Goal: Task Accomplishment & Management: Use online tool/utility

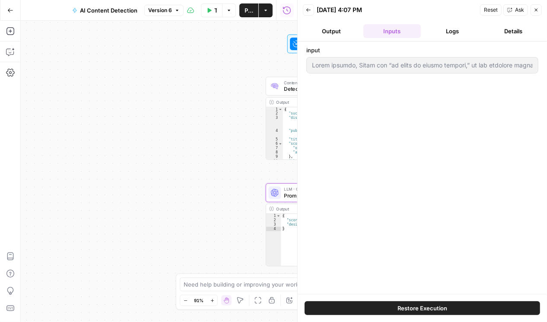
type input "Lorem ipsumdo, Sitam con “ad elits do eiusmo tempori,” ut lab etdolore magnaali…"
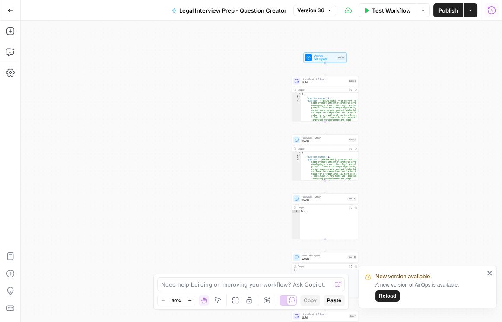
click at [305, 11] on span "Version 36" at bounding box center [310, 10] width 27 height 8
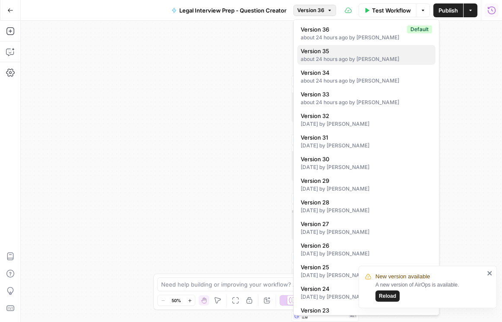
click at [334, 61] on div "about 24 hours ago by Daniel Scarr" at bounding box center [366, 59] width 131 height 8
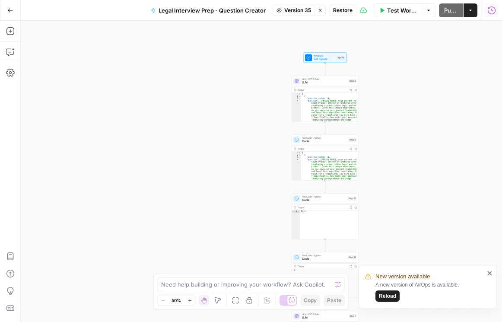
click at [343, 15] on button "Restore" at bounding box center [342, 10] width 27 height 11
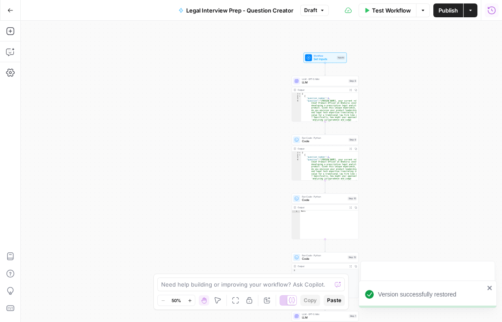
click at [446, 16] on button "Publish" at bounding box center [448, 10] width 30 height 14
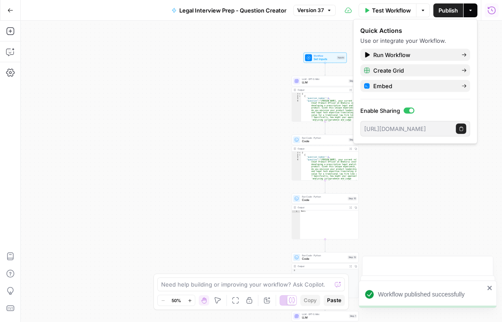
click at [314, 83] on span "LLM" at bounding box center [324, 82] width 45 height 4
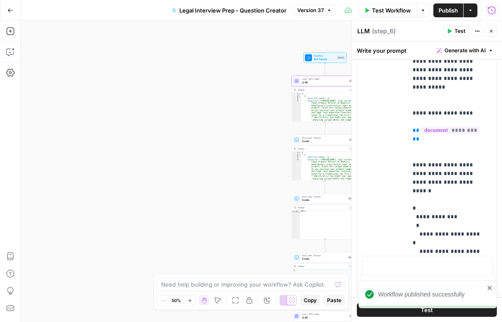
scroll to position [222, 0]
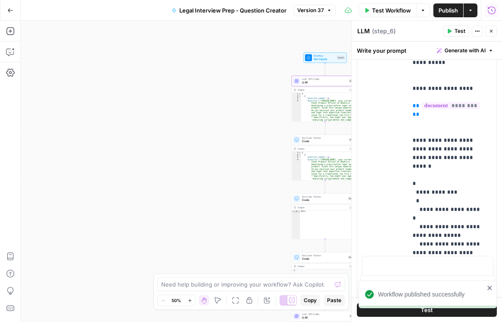
click at [491, 29] on icon "button" at bounding box center [491, 31] width 5 height 5
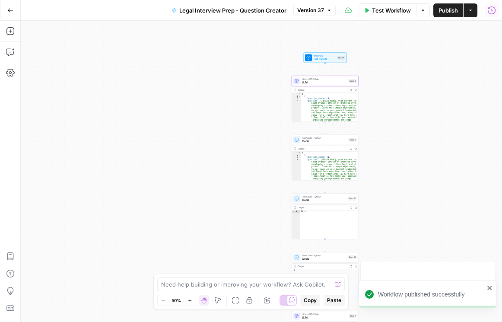
click at [335, 83] on span "LLM" at bounding box center [324, 82] width 45 height 4
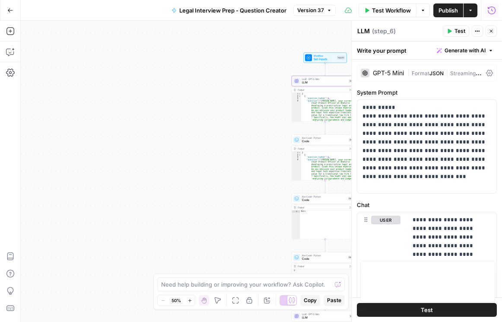
click at [486, 73] on icon at bounding box center [489, 73] width 7 height 7
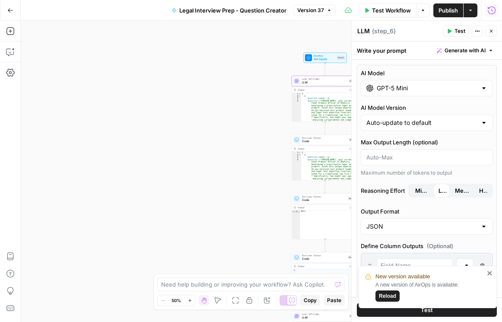
click at [490, 275] on icon "close" at bounding box center [490, 273] width 6 height 7
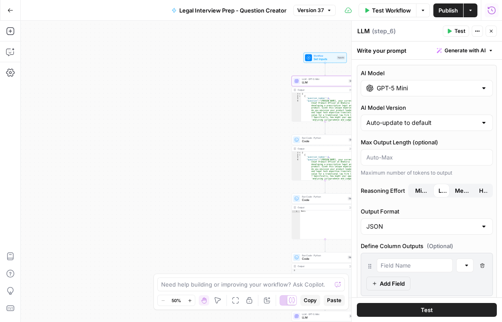
click at [481, 263] on button "Delete Field" at bounding box center [482, 265] width 10 height 14
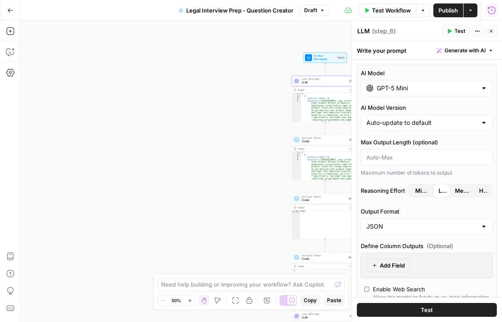
click at [394, 90] on input "GPT-5 Mini" at bounding box center [427, 88] width 100 height 9
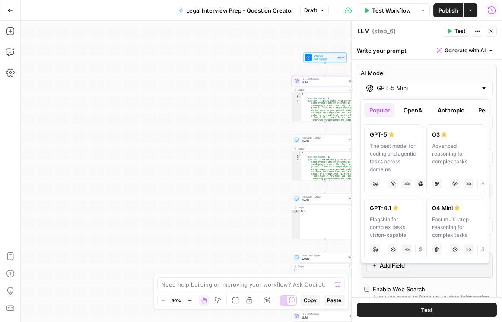
click at [393, 135] on icon at bounding box center [391, 134] width 5 height 5
type input "GPT-5"
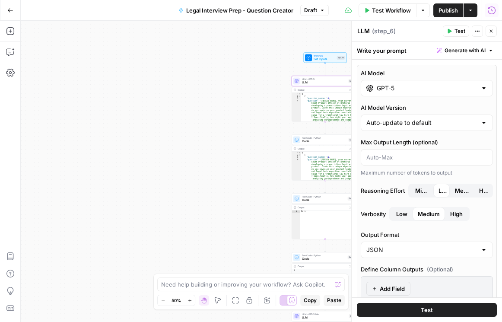
click at [391, 92] on div "GPT-5" at bounding box center [427, 88] width 132 height 16
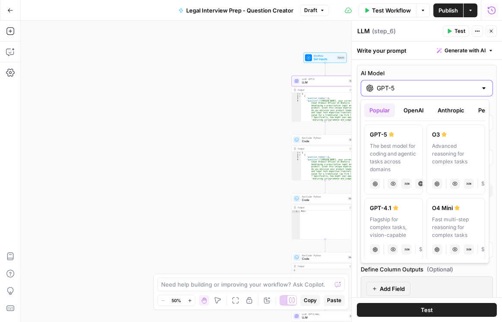
click at [439, 91] on input "GPT-5" at bounding box center [427, 88] width 100 height 9
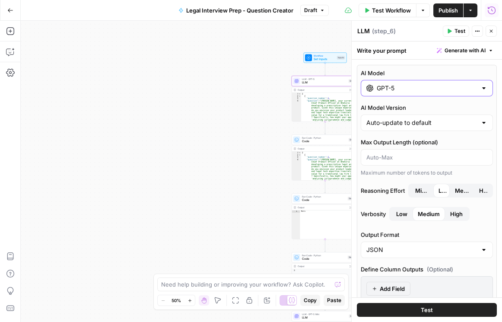
click at [439, 91] on input "GPT-5" at bounding box center [427, 88] width 100 height 9
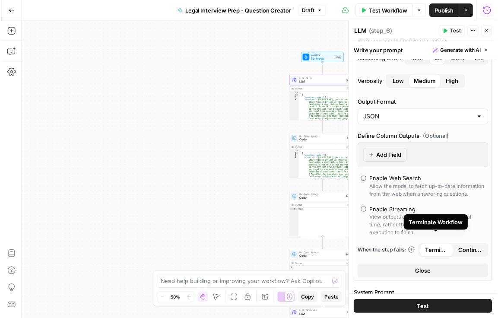
scroll to position [74, 0]
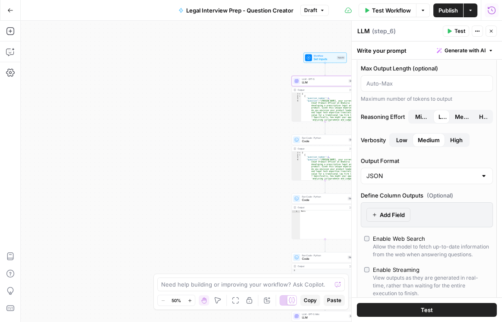
click at [493, 31] on icon "button" at bounding box center [491, 31] width 5 height 5
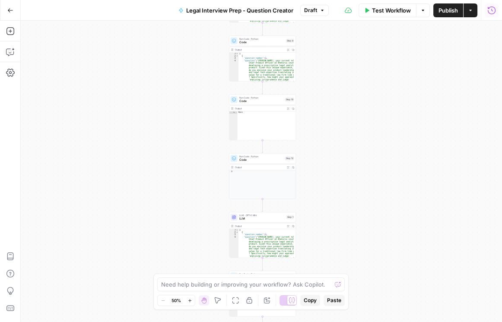
drag, startPoint x: 424, startPoint y: 147, endPoint x: 358, endPoint y: 45, distance: 121.4
click at [359, 44] on div "Workflow Set Inputs Inputs LLM · GPT-5 LLM Step 6 Output Expand Output Copy 1 2…" at bounding box center [261, 171] width 481 height 301
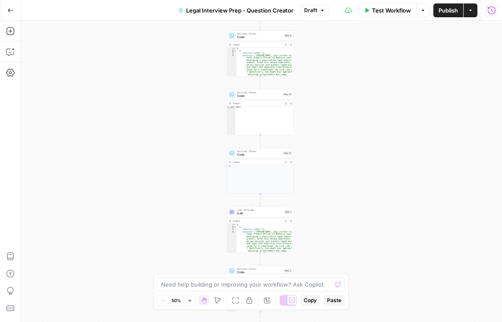
click at [240, 213] on span "LLM" at bounding box center [259, 213] width 45 height 4
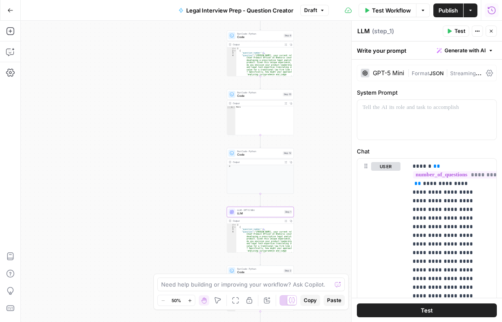
click at [486, 72] on icon at bounding box center [489, 73] width 7 height 6
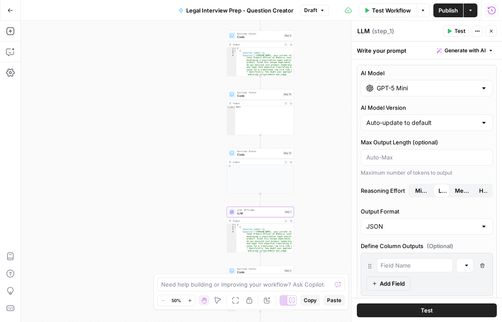
click at [440, 88] on input "GPT-5 Mini" at bounding box center [427, 88] width 100 height 9
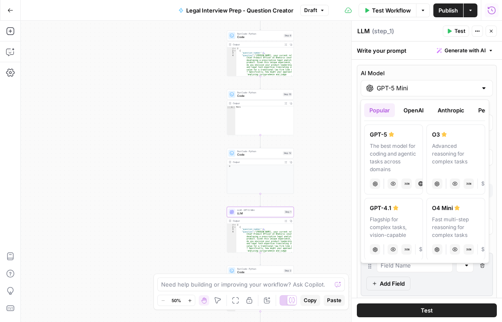
click at [412, 139] on label "GPT-5 The best model for coding and agentic tasks across domains chat Vision Ca…" at bounding box center [393, 159] width 59 height 70
type input "GPT-5"
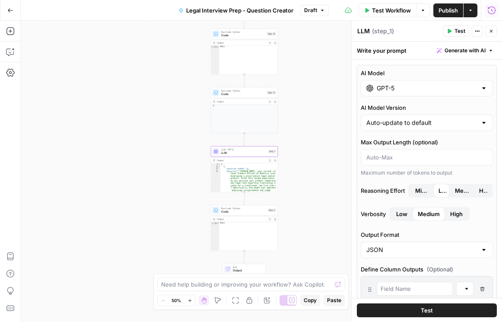
drag, startPoint x: 304, startPoint y: 234, endPoint x: 292, endPoint y: 182, distance: 53.7
click at [292, 182] on div "Workflow Set Inputs Inputs LLM · GPT-5 LLM Step 6 Output Expand Output Copy 1 2…" at bounding box center [261, 171] width 481 height 301
click at [452, 9] on span "Publish" at bounding box center [448, 10] width 19 height 9
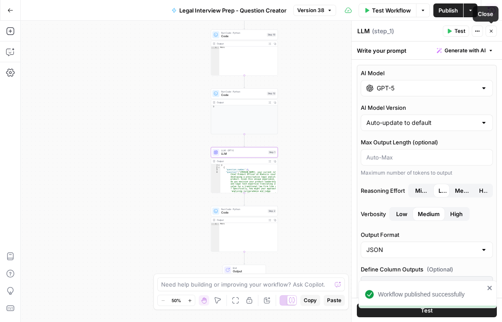
click at [490, 32] on icon "button" at bounding box center [491, 31] width 3 height 3
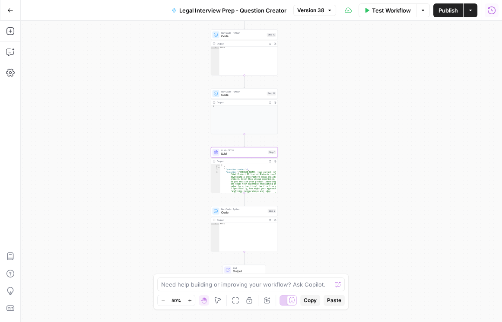
click at [491, 13] on icon "button" at bounding box center [491, 10] width 9 height 9
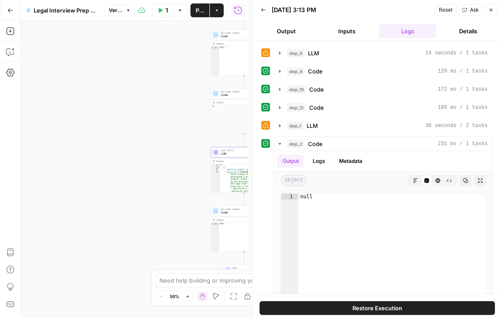
click at [266, 10] on button "Back" at bounding box center [263, 9] width 11 height 11
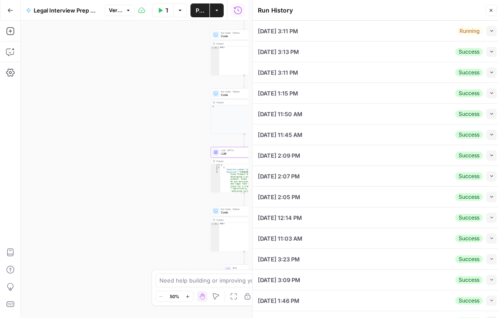
click at [490, 31] on icon "button" at bounding box center [492, 31] width 5 height 5
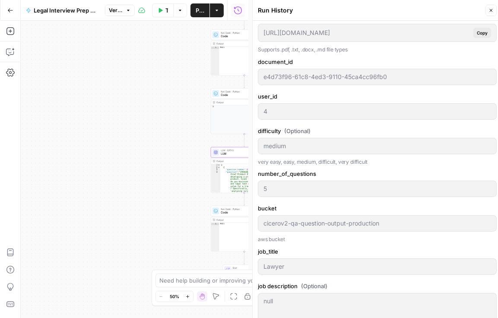
scroll to position [198, 0]
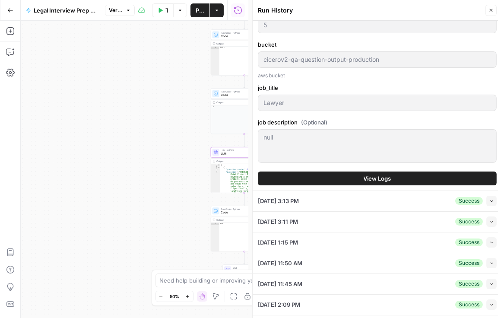
click at [405, 182] on button "View Logs" at bounding box center [377, 179] width 239 height 14
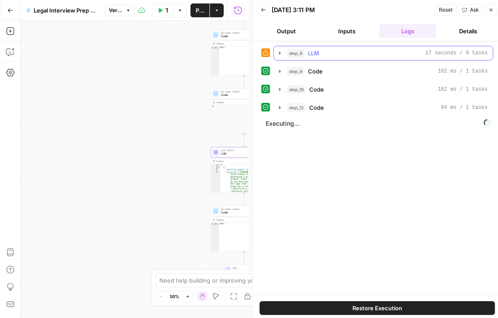
click at [280, 52] on icon "button" at bounding box center [280, 52] width 2 height 3
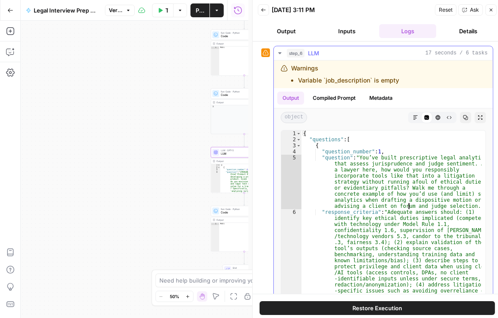
click at [408, 205] on div "{ "questions" : [ { "question_number" : 1 , "question" : "You’ve built prescrip…" at bounding box center [392, 304] width 180 height 346
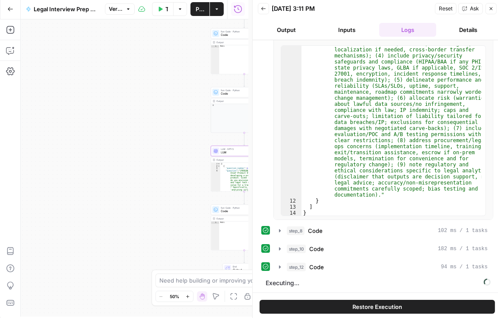
scroll to position [3, 0]
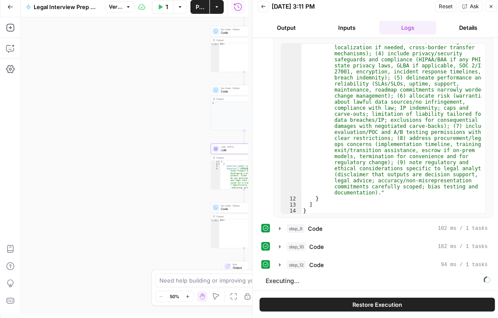
click at [263, 7] on icon "button" at bounding box center [263, 6] width 5 height 5
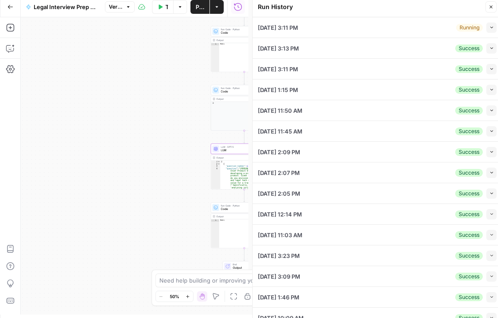
click at [490, 29] on icon "button" at bounding box center [492, 27] width 5 height 5
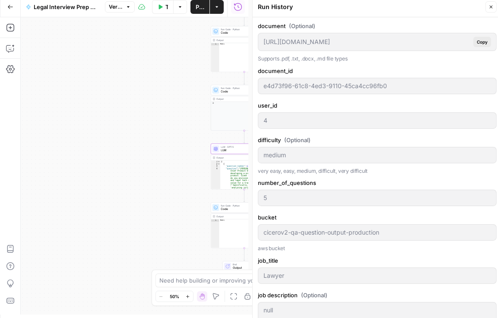
scroll to position [123, 0]
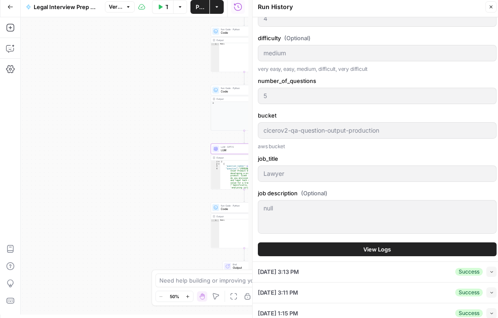
click at [400, 250] on button "View Logs" at bounding box center [377, 249] width 239 height 14
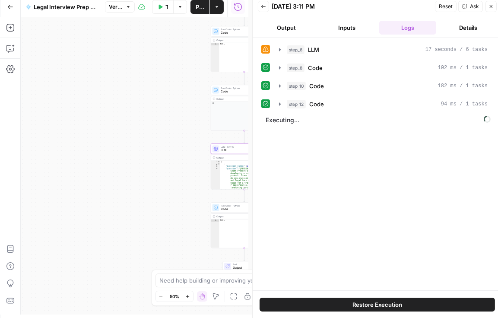
click at [416, 140] on div "step_6 LLM 17 seconds / 6 tasks step_8 Code 102 ms / 1 tasks step_10 Code 182 m…" at bounding box center [377, 164] width 232 height 244
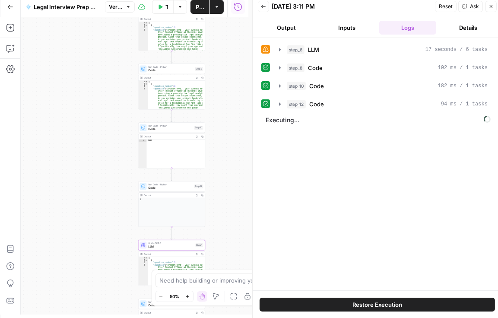
drag, startPoint x: 147, startPoint y: 75, endPoint x: 86, endPoint y: 154, distance: 99.8
click at [73, 172] on div "Workflow Set Inputs Inputs LLM · GPT-5 LLM Step 6 Output Expand Output Copy 1 2…" at bounding box center [135, 165] width 228 height 297
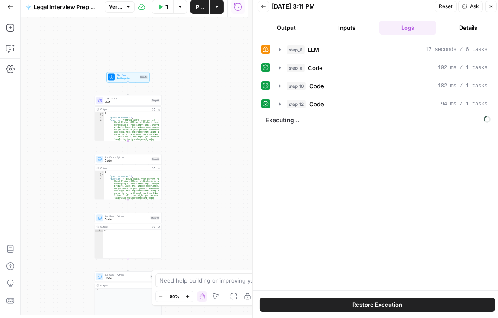
drag, startPoint x: 80, startPoint y: 102, endPoint x: 54, endPoint y: 171, distance: 73.9
click at [38, 191] on div "Workflow Set Inputs Inputs LLM · GPT-5 LLM Step 6 Output Expand Output Copy 1 2…" at bounding box center [135, 165] width 228 height 297
click at [114, 99] on span "LLM" at bounding box center [128, 101] width 45 height 4
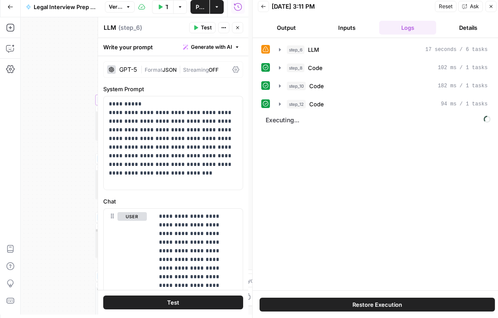
click at [234, 70] on icon at bounding box center [236, 69] width 7 height 7
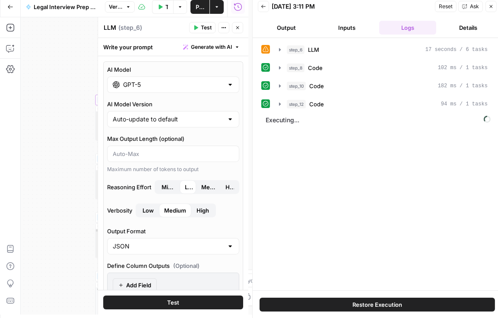
click at [180, 83] on input "GPT-5" at bounding box center [173, 84] width 100 height 9
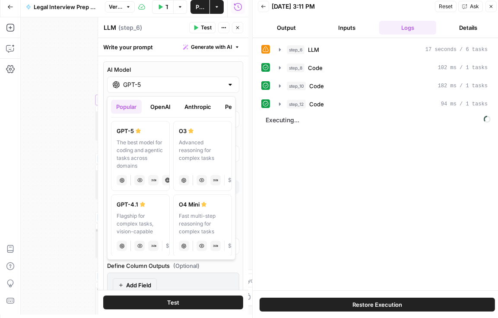
click at [173, 108] on button "OpenAI" at bounding box center [160, 107] width 31 height 14
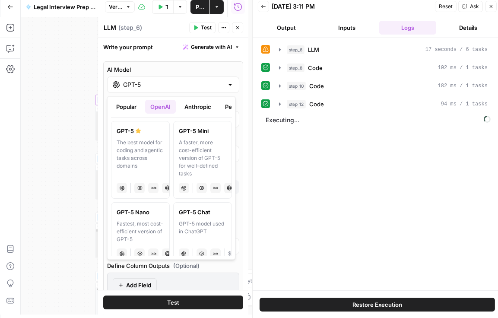
click at [202, 154] on div "A faster, more cost-efficient version of GPT-5 for well-defined tasks" at bounding box center [203, 158] width 48 height 39
type input "GPT-5 Mini"
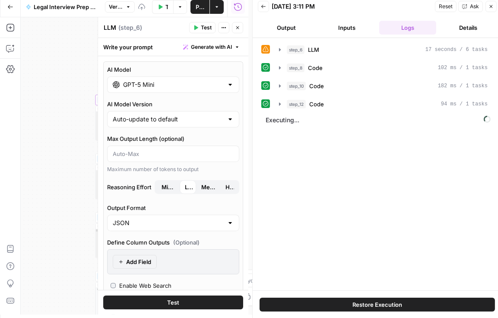
click at [166, 185] on span "Minimal" at bounding box center [168, 187] width 13 height 9
click at [491, 6] on icon "button" at bounding box center [491, 6] width 5 height 5
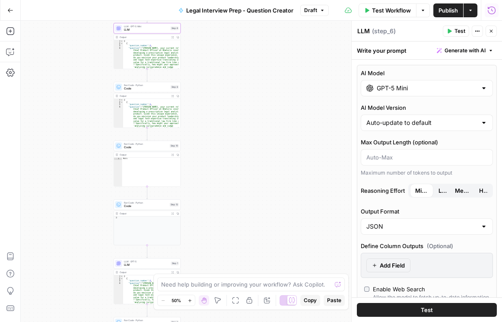
drag, startPoint x: 199, startPoint y: 208, endPoint x: 209, endPoint y: 135, distance: 73.7
click at [215, 127] on div "Workflow Set Inputs Inputs LLM · GPT-5 Mini LLM Step 6 Output Expand Output Cop…" at bounding box center [261, 171] width 481 height 301
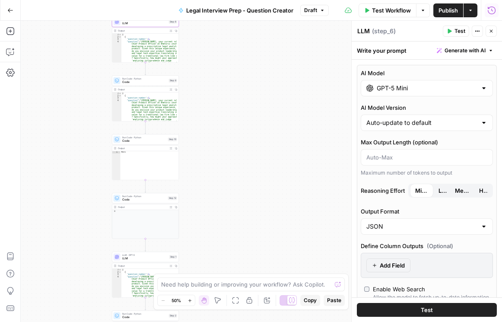
click at [137, 258] on span "LLM" at bounding box center [144, 258] width 45 height 4
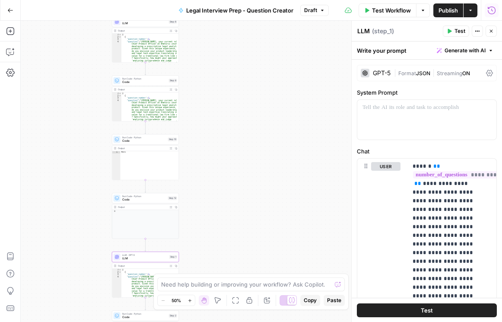
click at [486, 72] on icon at bounding box center [489, 73] width 7 height 7
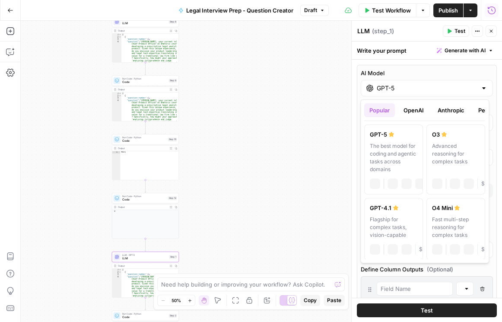
click at [411, 92] on input "GPT-5" at bounding box center [427, 88] width 100 height 9
click at [413, 108] on button "OpenAI" at bounding box center [413, 110] width 31 height 14
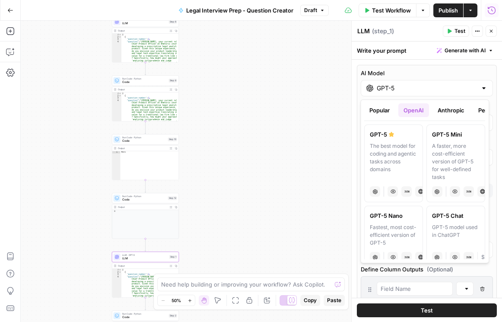
click at [452, 154] on div "A faster, more cost-efficient version of GPT-5 for well-defined tasks" at bounding box center [456, 161] width 48 height 39
type input "GPT-5 Mini"
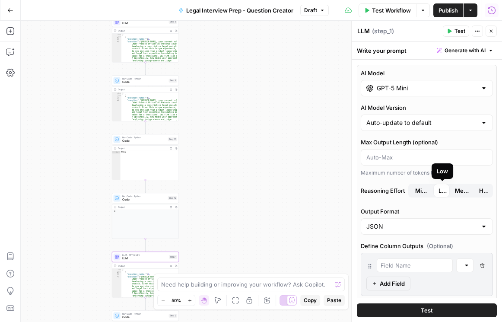
click at [437, 191] on div "Low" at bounding box center [442, 191] width 19 height 14
click at [453, 13] on span "Publish" at bounding box center [448, 10] width 19 height 9
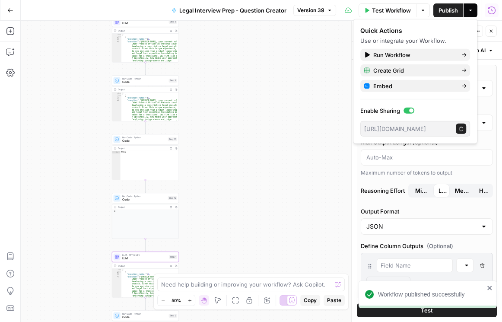
click at [446, 8] on span "Publish" at bounding box center [448, 10] width 19 height 9
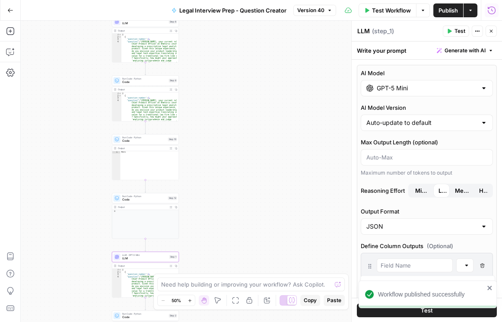
click at [263, 109] on div "Workflow Set Inputs Inputs LLM · GPT-5 Mini LLM Step 6 Output Expand Output Cop…" at bounding box center [261, 171] width 481 height 301
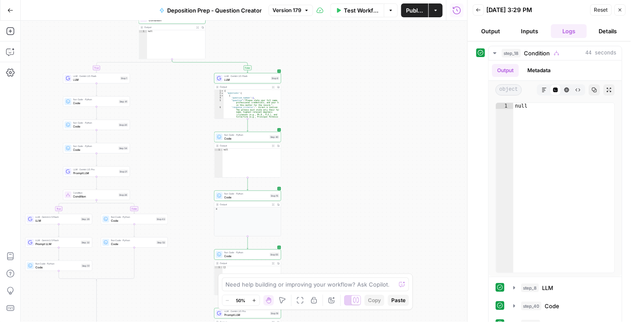
scroll to position [8, 0]
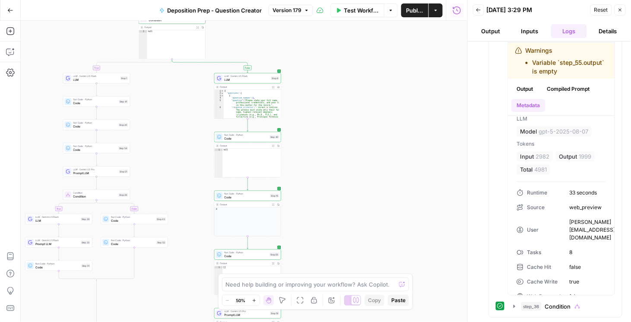
click at [377, 136] on div "true false true false true false Workflow Set Inputs Inputs Condition Condition…" at bounding box center [244, 171] width 447 height 301
click at [294, 12] on span "Version 179" at bounding box center [287, 10] width 29 height 8
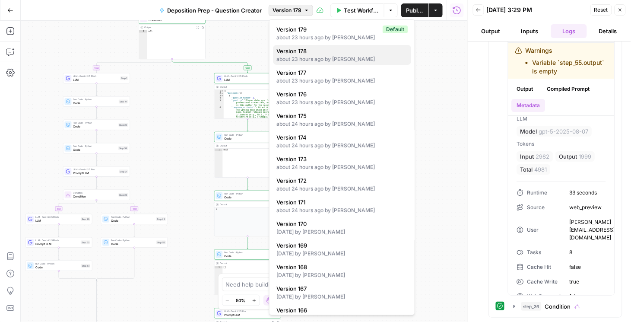
click at [308, 55] on div "about 23 hours ago by Daniel Scarr" at bounding box center [342, 59] width 131 height 8
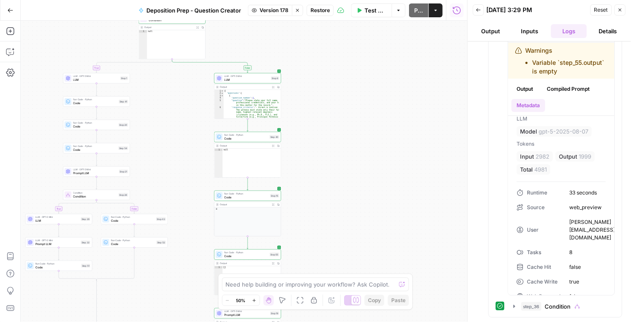
click at [325, 10] on span "Restore" at bounding box center [320, 10] width 19 height 8
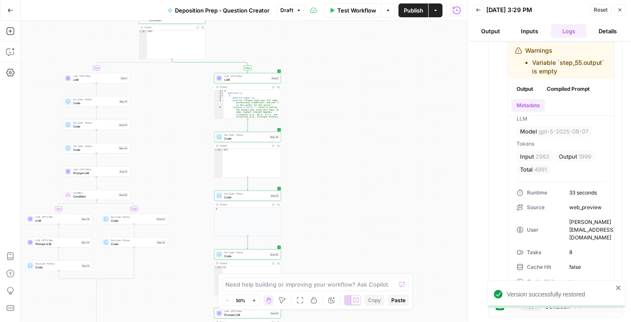
click at [409, 10] on span "Publish" at bounding box center [413, 10] width 19 height 9
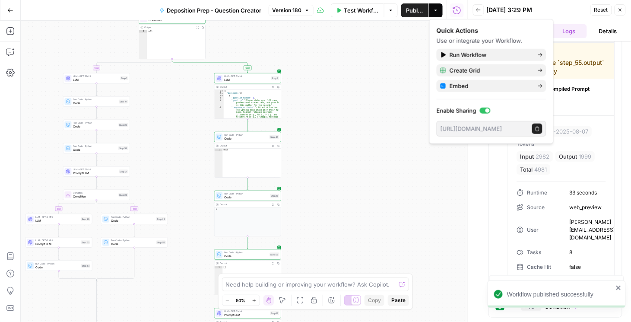
click at [620, 9] on icon "button" at bounding box center [620, 9] width 5 height 5
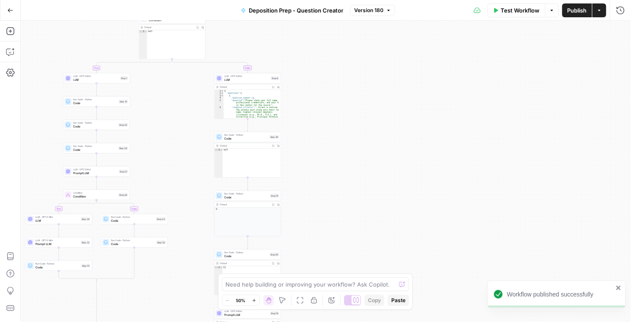
click at [245, 80] on span "LLM" at bounding box center [247, 80] width 45 height 4
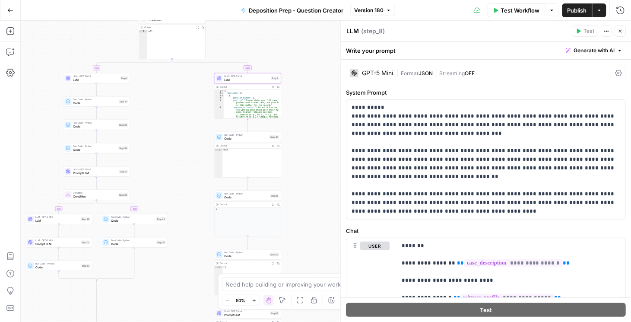
click at [616, 72] on icon at bounding box center [619, 73] width 7 height 6
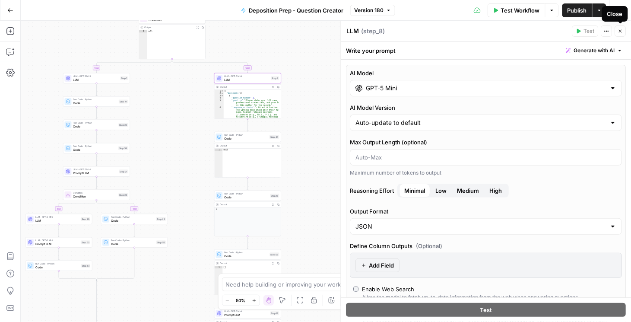
drag, startPoint x: 619, startPoint y: 29, endPoint x: 609, endPoint y: 33, distance: 10.5
click at [619, 29] on icon "button" at bounding box center [620, 31] width 5 height 5
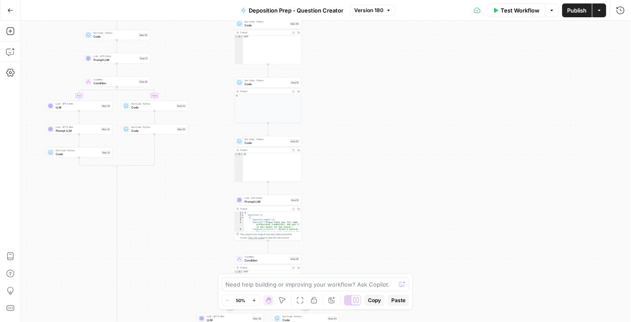
drag, startPoint x: 378, startPoint y: 197, endPoint x: 392, endPoint y: 88, distance: 109.8
click at [392, 88] on div "true false true false true false Workflow Set Inputs Inputs Condition Condition…" at bounding box center [326, 171] width 611 height 301
click at [268, 203] on span "Prompt LLM" at bounding box center [267, 201] width 44 height 4
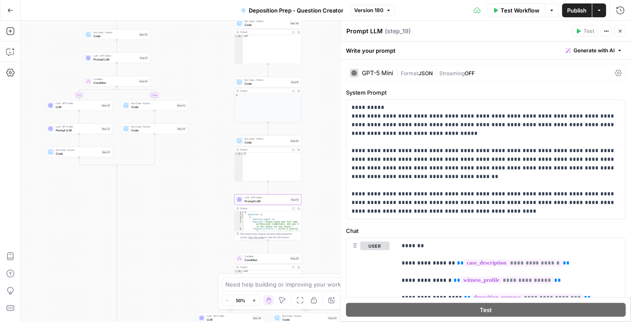
click at [616, 73] on icon at bounding box center [619, 73] width 7 height 7
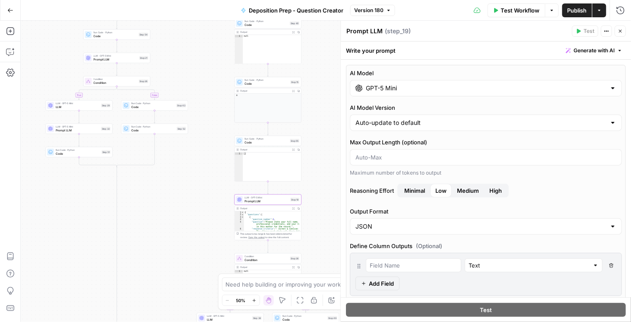
click at [625, 32] on button "Close" at bounding box center [620, 30] width 11 height 11
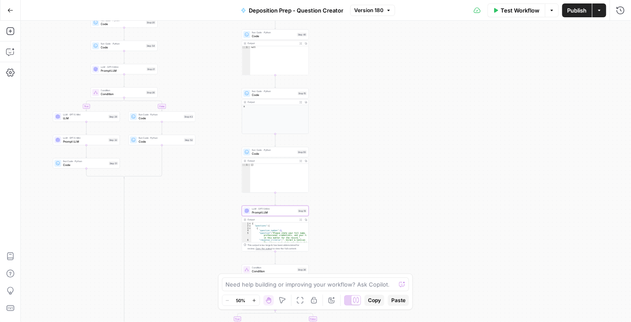
drag, startPoint x: 219, startPoint y: 107, endPoint x: 238, endPoint y: 134, distance: 32.5
click at [238, 134] on div "true false true false true false Workflow Set Inputs Inputs Condition Condition…" at bounding box center [326, 171] width 611 height 301
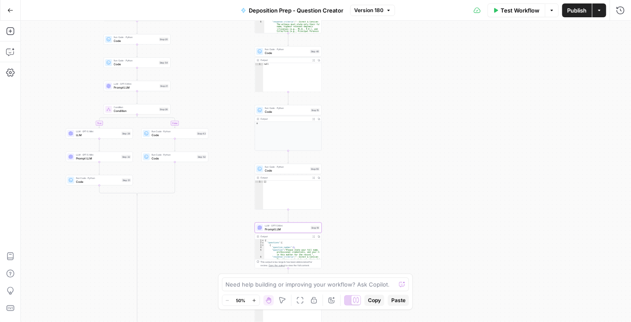
click at [149, 88] on span "Prompt LLM" at bounding box center [136, 88] width 44 height 4
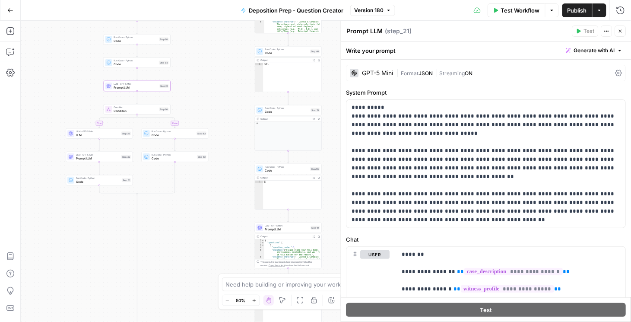
click at [616, 74] on icon at bounding box center [619, 73] width 7 height 7
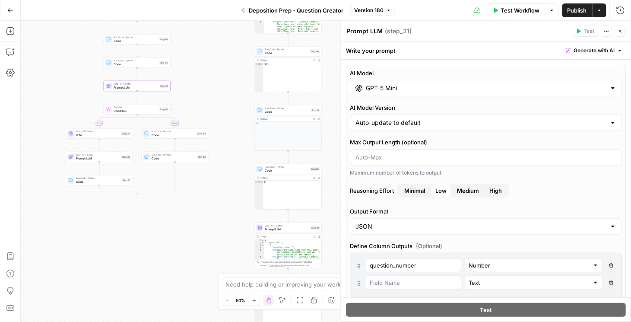
click at [624, 28] on button "Close" at bounding box center [620, 30] width 11 height 11
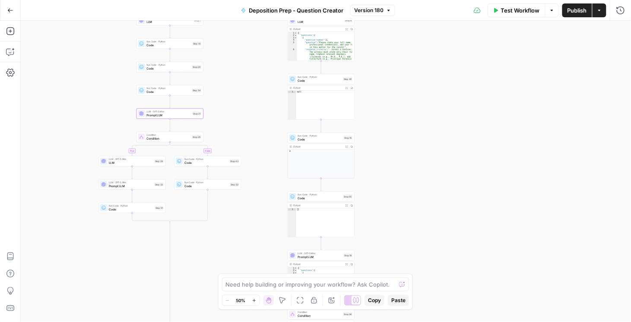
drag, startPoint x: 232, startPoint y: 109, endPoint x: 265, endPoint y: 133, distance: 41.1
click at [265, 133] on div "true false true false true false Workflow Set Inputs Inputs Condition Condition…" at bounding box center [326, 171] width 611 height 301
click at [129, 162] on span "LLM" at bounding box center [131, 163] width 44 height 4
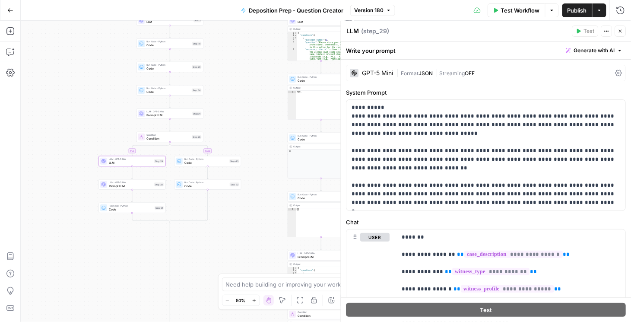
click at [616, 73] on icon at bounding box center [619, 73] width 7 height 6
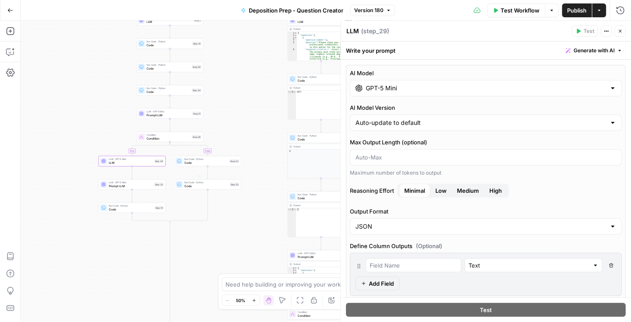
click at [144, 186] on span "Prompt LLM" at bounding box center [131, 186] width 44 height 4
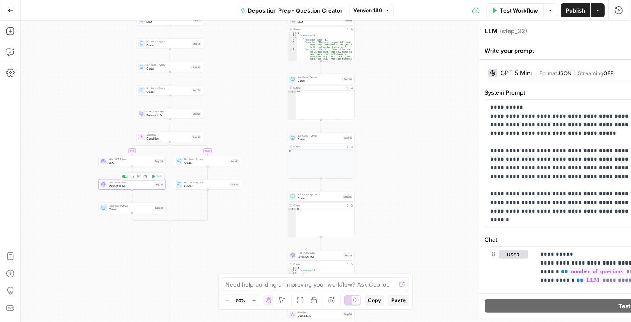
type textarea "Prompt LLM"
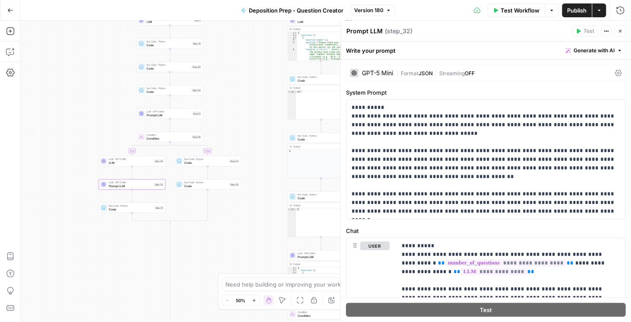
click at [616, 74] on icon at bounding box center [619, 73] width 7 height 7
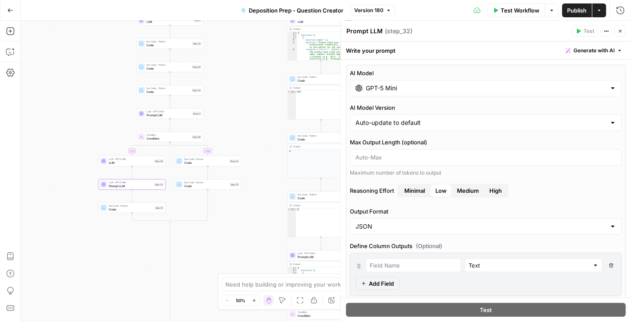
click at [407, 188] on span "Minimal" at bounding box center [415, 190] width 21 height 9
click at [618, 32] on button "Close" at bounding box center [620, 30] width 11 height 11
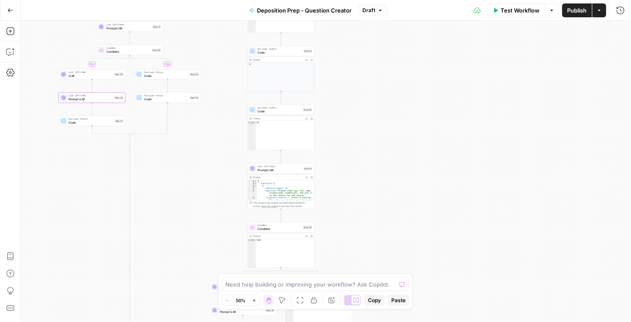
drag, startPoint x: 418, startPoint y: 174, endPoint x: 388, endPoint y: 62, distance: 115.8
click at [388, 62] on div "true false true false true false Workflow Set Inputs Inputs Condition Condition…" at bounding box center [326, 171] width 611 height 301
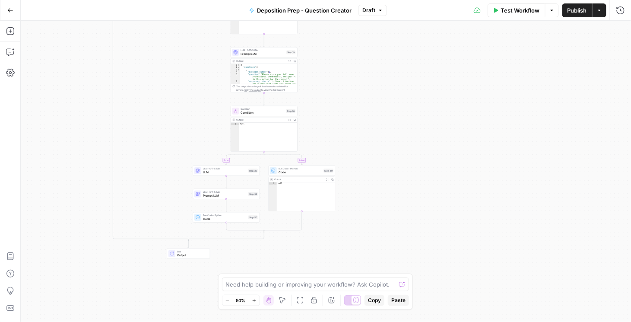
drag, startPoint x: 370, startPoint y: 195, endPoint x: 343, endPoint y: 125, distance: 74.6
click at [344, 124] on div "true false true false true false Workflow Set Inputs Inputs Condition Condition…" at bounding box center [326, 171] width 611 height 301
click at [230, 196] on span "Prompt LLM" at bounding box center [225, 196] width 44 height 4
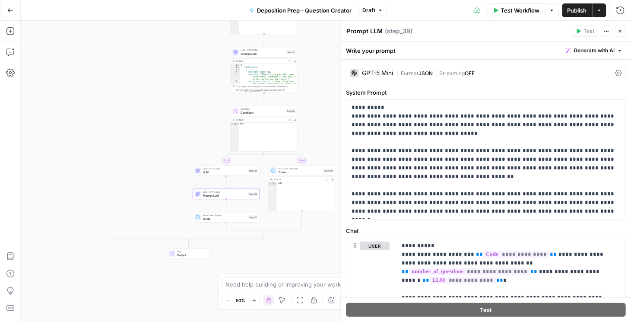
click at [618, 72] on icon at bounding box center [619, 73] width 7 height 6
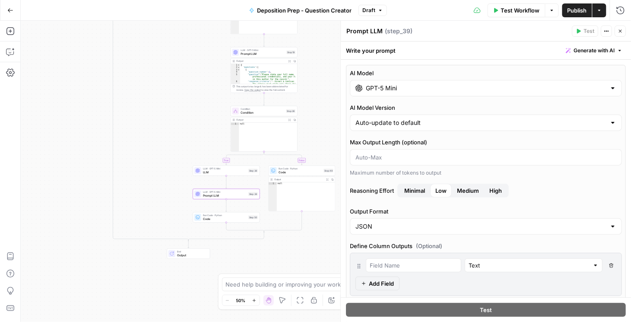
click at [421, 191] on span "Minimal" at bounding box center [415, 190] width 21 height 9
click at [621, 31] on icon "button" at bounding box center [620, 31] width 3 height 3
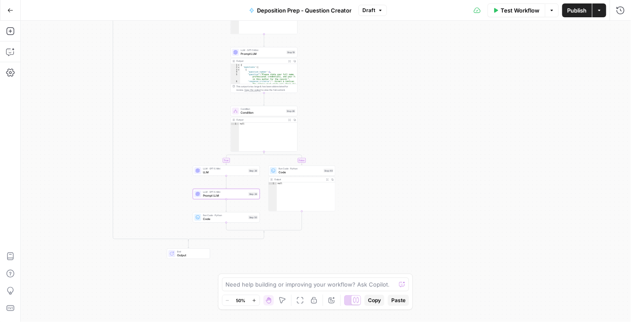
click at [582, 13] on span "Publish" at bounding box center [577, 10] width 19 height 9
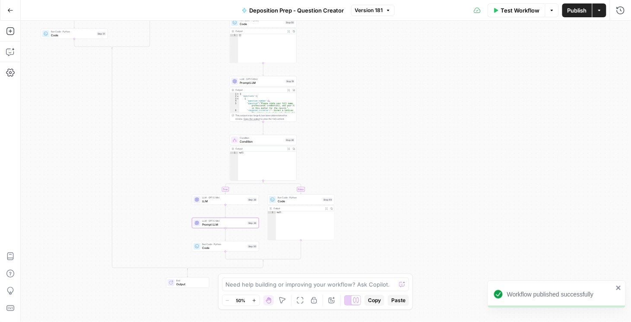
drag, startPoint x: 390, startPoint y: 166, endPoint x: 352, endPoint y: 259, distance: 100.4
click at [351, 261] on div "true false true false true false Workflow Set Inputs Inputs Condition Condition…" at bounding box center [326, 171] width 611 height 301
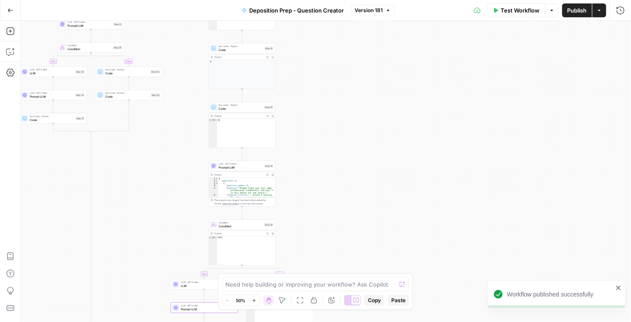
drag, startPoint x: 357, startPoint y: 182, endPoint x: 381, endPoint y: 245, distance: 67.3
click at [382, 265] on div "true false true false true false Workflow Set Inputs Inputs Condition Condition…" at bounding box center [326, 171] width 611 height 301
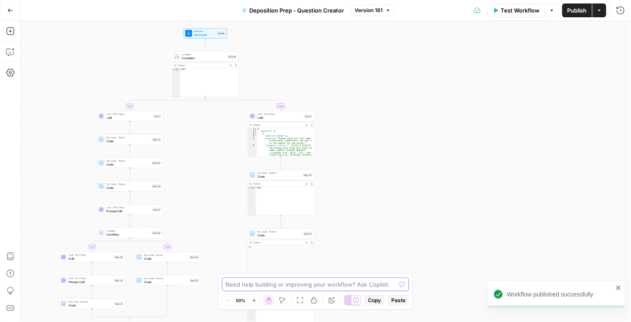
drag, startPoint x: 360, startPoint y: 243, endPoint x: 373, endPoint y: 286, distance: 44.6
click at [372, 290] on body "Workflow published successfully Rhetoric New Home Browse Your Data Usage Settin…" at bounding box center [315, 161] width 631 height 322
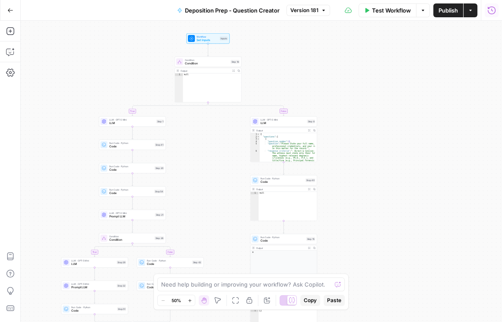
click at [490, 14] on icon "button" at bounding box center [491, 10] width 9 height 9
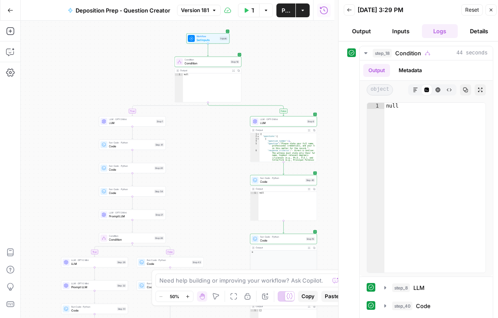
click at [347, 10] on icon "button" at bounding box center [349, 9] width 4 height 3
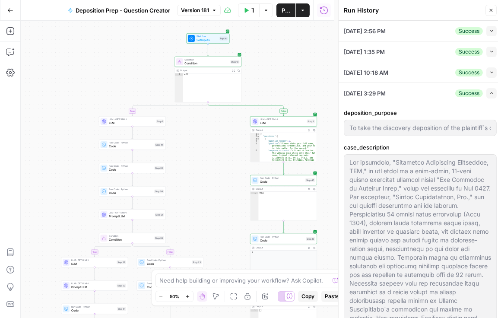
click at [490, 32] on icon "button" at bounding box center [492, 31] width 5 height 5
type input "To take the discovery deposition of the plaintiff`s designated building envelop…"
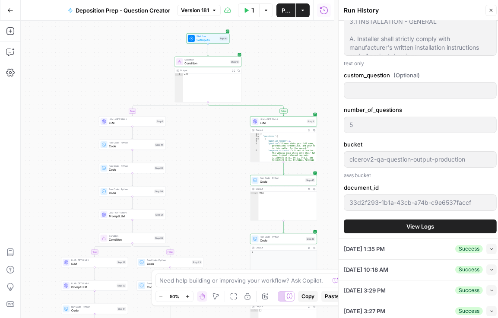
scroll to position [1185, 0]
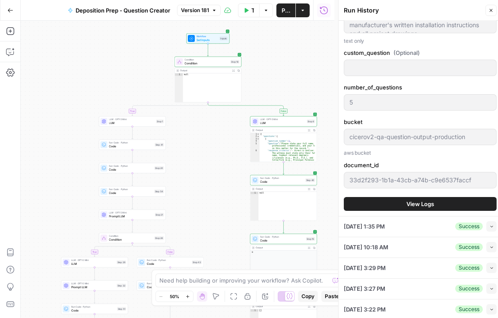
click at [450, 204] on button "View Logs" at bounding box center [420, 204] width 153 height 14
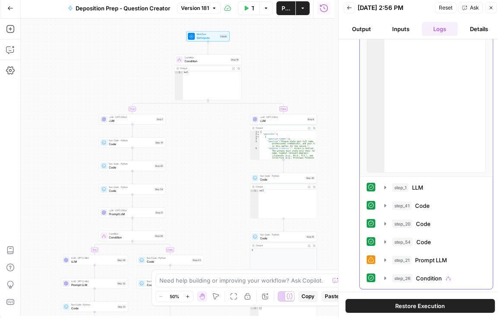
scroll to position [3, 0]
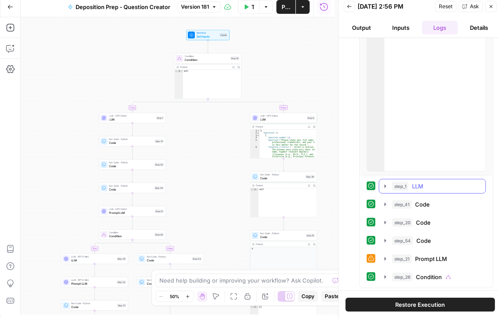
click at [381, 188] on button "step_1 LLM 22 seconds / 1 tasks" at bounding box center [432, 186] width 106 height 14
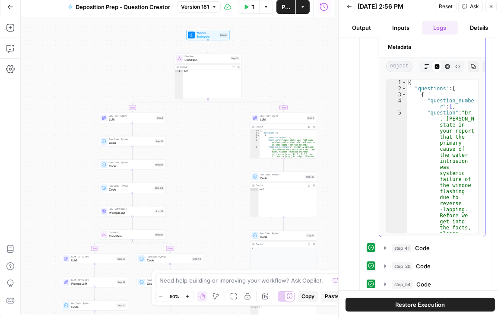
scroll to position [315, 0]
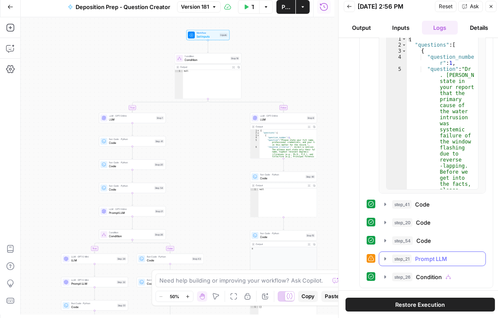
click at [383, 255] on icon "button" at bounding box center [385, 258] width 7 height 7
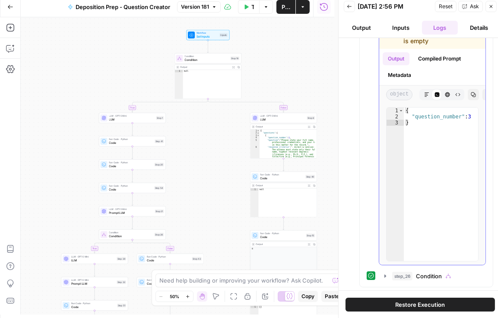
scroll to position [551, 0]
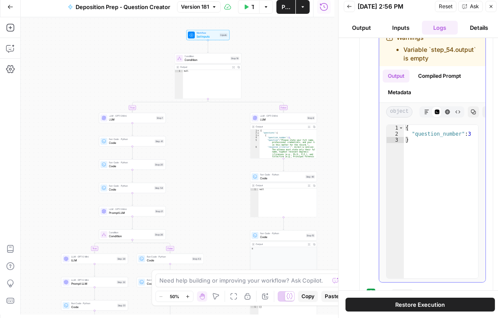
click at [425, 114] on icon "button" at bounding box center [427, 112] width 4 height 4
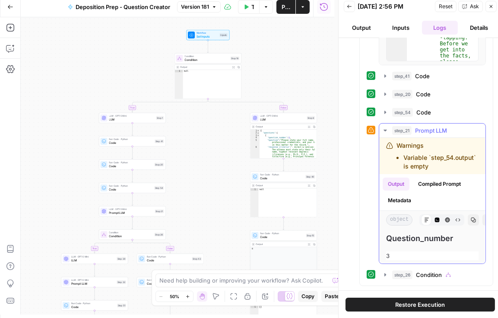
click at [435, 218] on icon "button" at bounding box center [437, 220] width 5 height 5
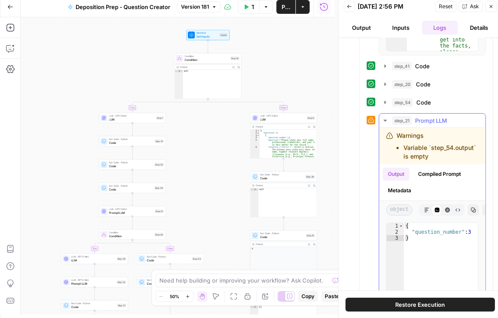
scroll to position [478, 0]
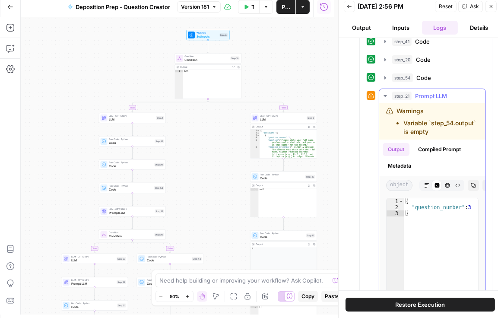
click at [387, 92] on icon "button" at bounding box center [385, 95] width 7 height 7
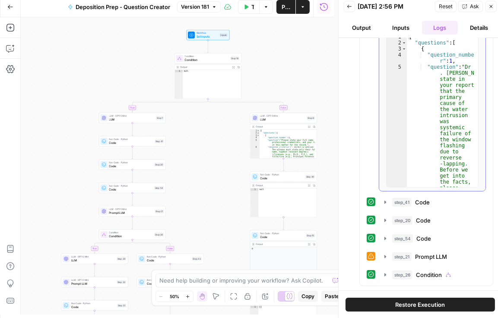
scroll to position [315, 0]
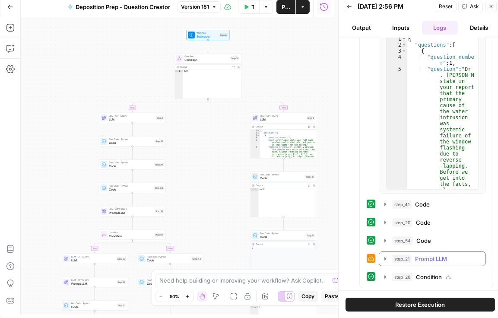
click at [388, 258] on icon "button" at bounding box center [385, 258] width 7 height 7
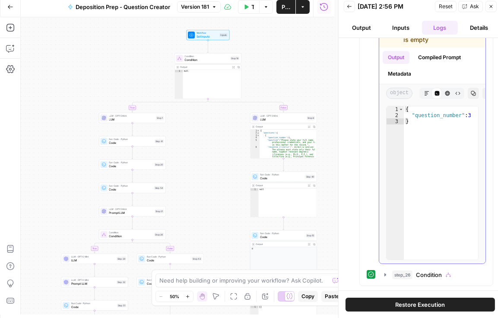
scroll to position [576, 0]
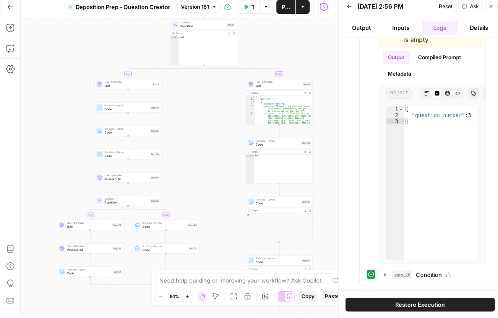
drag, startPoint x: 220, startPoint y: 134, endPoint x: 215, endPoint y: 100, distance: 34.2
click at [216, 100] on div "true false true false true false Workflow Set Inputs Inputs Condition Condition…" at bounding box center [178, 165] width 314 height 297
click at [128, 180] on span "Prompt LLM" at bounding box center [127, 179] width 44 height 4
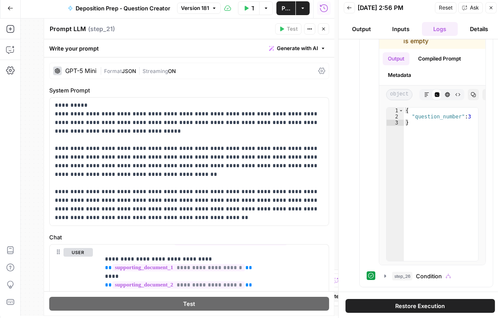
scroll to position [0, 0]
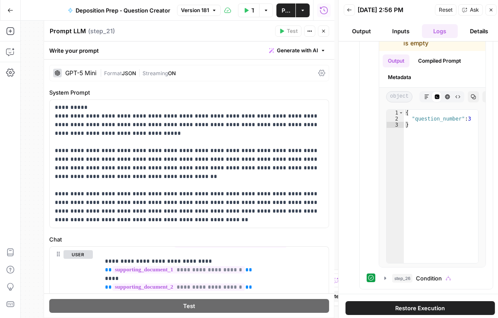
click at [319, 72] on icon at bounding box center [322, 73] width 7 height 7
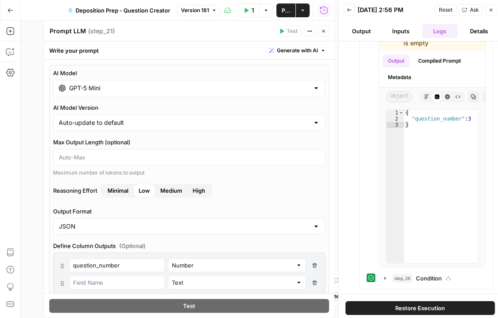
click at [180, 86] on input "GPT-5 Mini" at bounding box center [189, 88] width 240 height 9
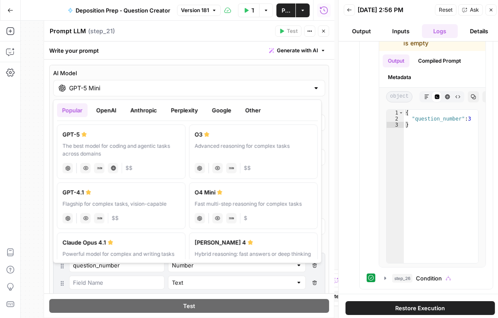
click at [155, 146] on div "The best model for coding and agentic tasks across domains" at bounding box center [122, 150] width 118 height 16
type input "GPT-5"
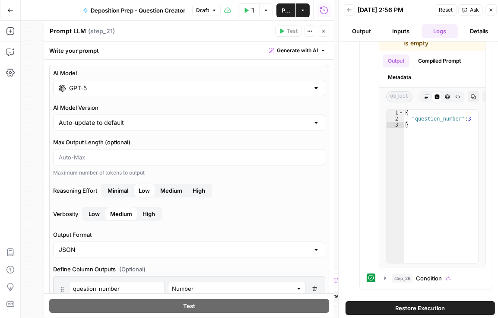
click at [322, 31] on icon "button" at bounding box center [323, 31] width 5 height 5
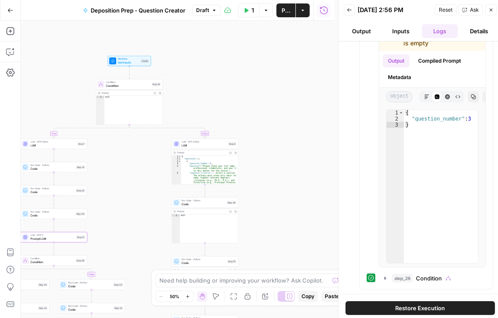
drag, startPoint x: 209, startPoint y: 193, endPoint x: 135, endPoint y: 248, distance: 92.3
click at [135, 248] on div "true false true false true false Workflow Set Inputs Inputs Condition Condition…" at bounding box center [178, 169] width 314 height 297
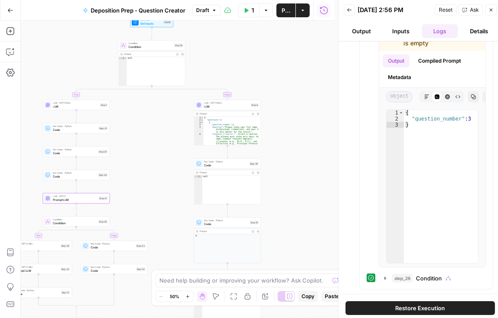
drag, startPoint x: 136, startPoint y: 222, endPoint x: 158, endPoint y: 184, distance: 44.0
click at [158, 184] on div "true false true false true false Workflow Set Inputs Inputs Condition Condition…" at bounding box center [178, 169] width 314 height 297
click at [84, 199] on span "Prompt LLM" at bounding box center [75, 200] width 44 height 4
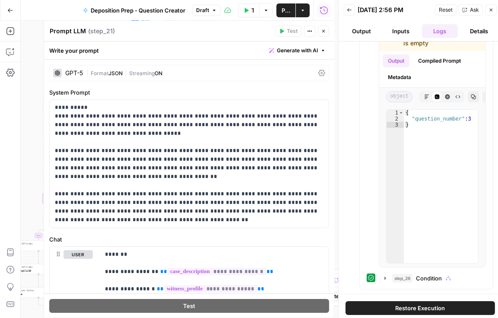
click at [319, 73] on icon at bounding box center [322, 73] width 7 height 7
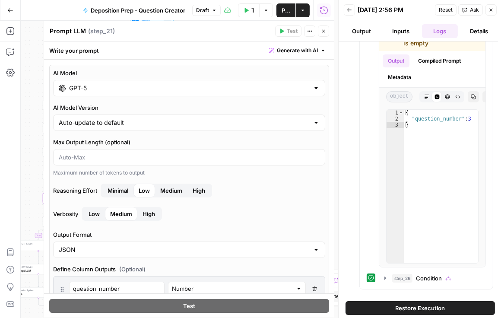
click at [171, 85] on input "GPT-5" at bounding box center [189, 88] width 240 height 9
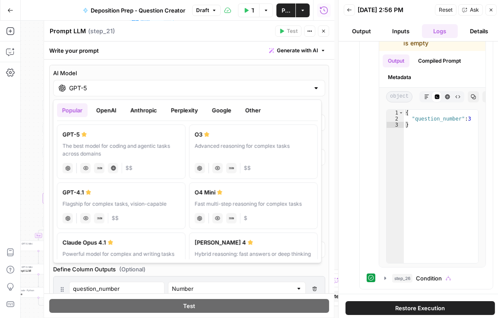
click at [106, 112] on button "OpenAI" at bounding box center [106, 110] width 31 height 14
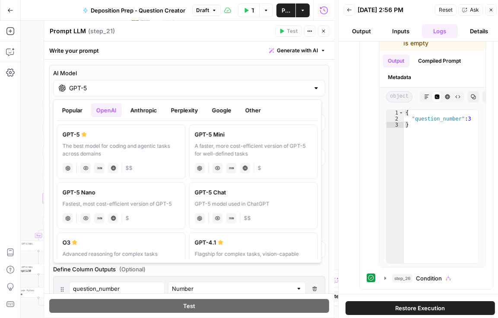
click at [213, 142] on div "A faster, more cost-efficient version of GPT-5 for well-defined tasks" at bounding box center [254, 150] width 118 height 16
type input "GPT-5 Mini"
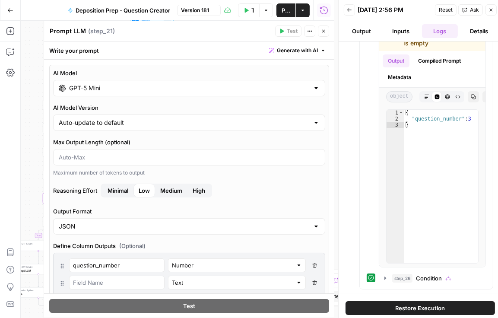
click at [163, 194] on span "Medium" at bounding box center [171, 190] width 22 height 9
click at [324, 34] on button "Close" at bounding box center [323, 30] width 11 height 11
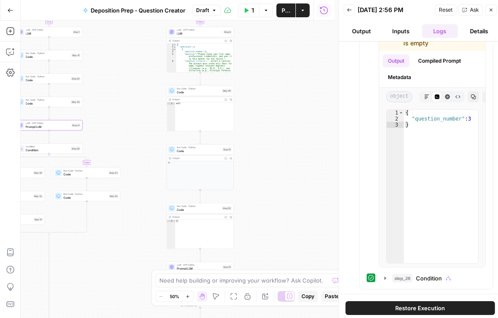
drag, startPoint x: 284, startPoint y: 213, endPoint x: 253, endPoint y: 121, distance: 97.3
click at [253, 121] on div "true false true false true false Workflow Set Inputs Inputs Condition Condition…" at bounding box center [178, 169] width 314 height 297
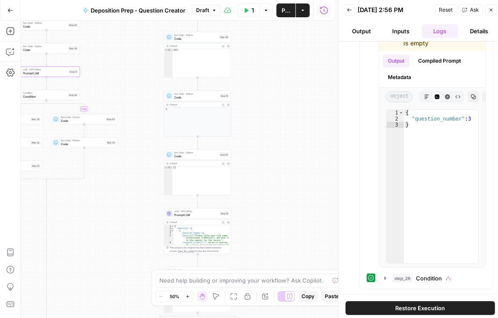
drag, startPoint x: 272, startPoint y: 185, endPoint x: 261, endPoint y: 140, distance: 46.3
click at [261, 140] on div "true false true false true false Workflow Set Inputs Inputs Condition Condition…" at bounding box center [178, 169] width 314 height 297
click at [201, 214] on span "Prompt LLM" at bounding box center [197, 215] width 44 height 4
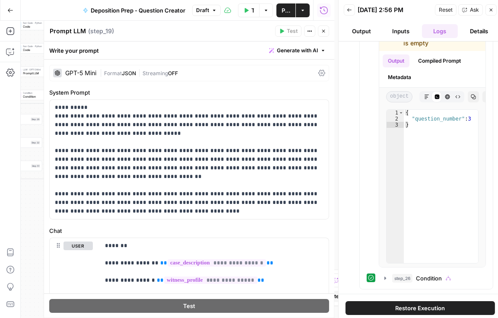
click at [319, 73] on icon at bounding box center [322, 73] width 7 height 6
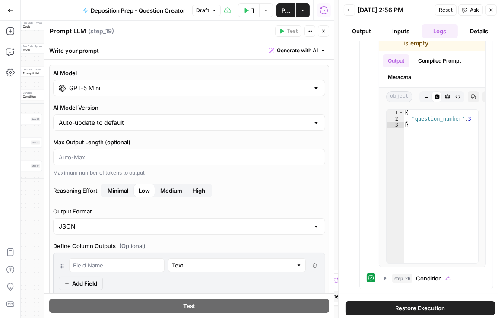
click at [290, 88] on input "GPT-5 Mini" at bounding box center [189, 88] width 240 height 9
click at [289, 84] on input "GPT-5 Mini" at bounding box center [189, 88] width 240 height 9
click at [177, 186] on span "Medium" at bounding box center [171, 190] width 22 height 9
click at [284, 11] on span "Publish" at bounding box center [286, 10] width 9 height 9
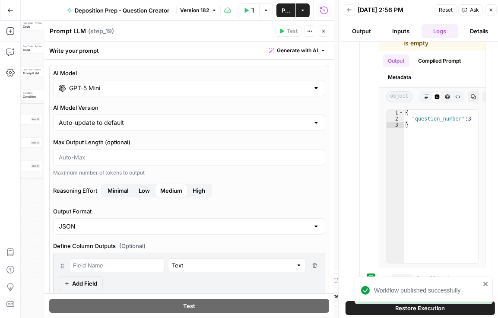
click at [348, 12] on button "Back" at bounding box center [349, 9] width 11 height 11
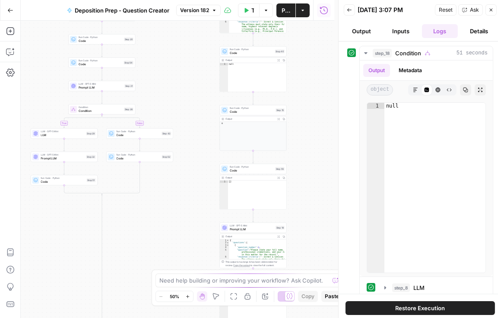
click at [353, 9] on button "Back" at bounding box center [349, 9] width 11 height 11
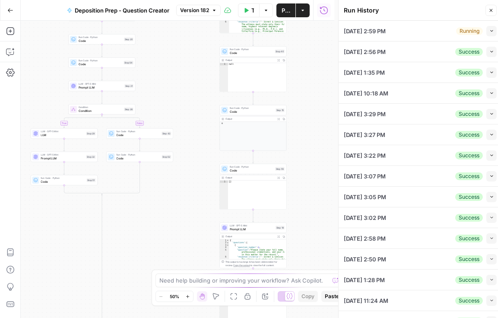
click at [490, 32] on icon "button" at bounding box center [492, 31] width 5 height 5
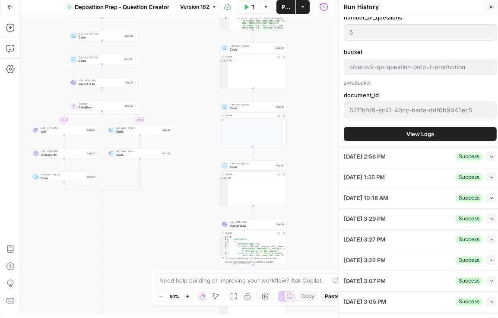
scroll to position [1235, 0]
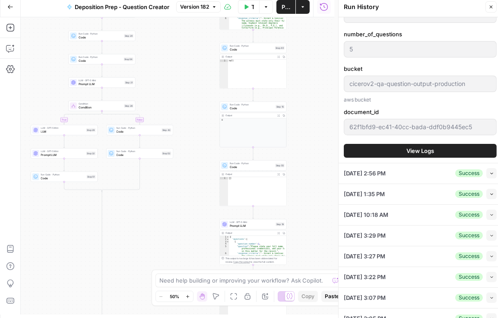
type input "To take the discovery deposition of the plaintiff`s designated building envelop…"
click at [424, 152] on span "View Logs" at bounding box center [421, 151] width 28 height 9
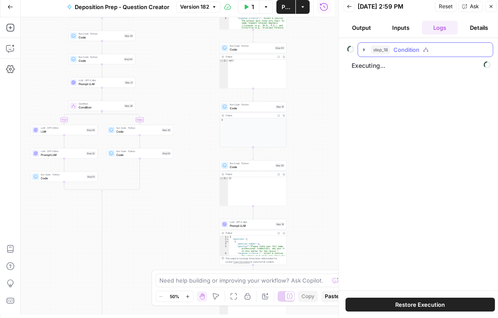
click at [363, 48] on icon "button" at bounding box center [364, 49] width 7 height 7
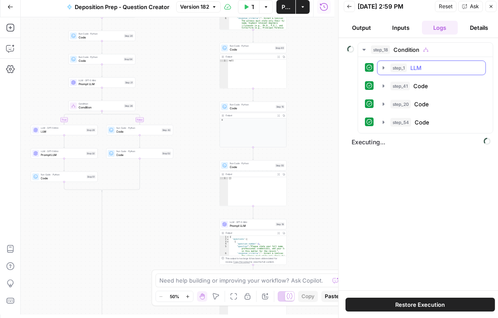
click at [383, 65] on icon "button" at bounding box center [383, 67] width 7 height 7
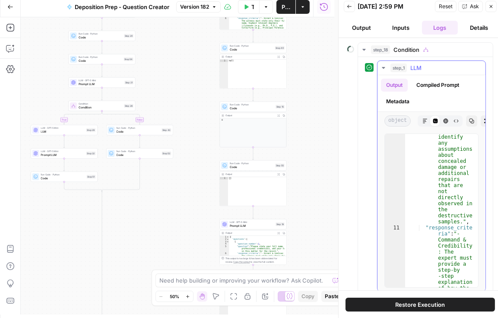
scroll to position [1487, 0]
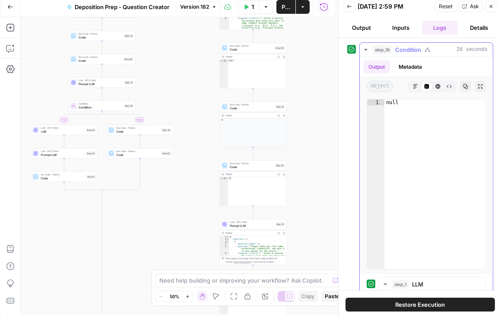
click at [366, 49] on icon "button" at bounding box center [365, 50] width 3 height 2
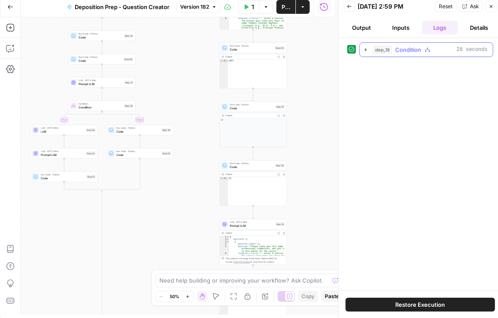
click at [365, 51] on icon "button" at bounding box center [366, 49] width 7 height 7
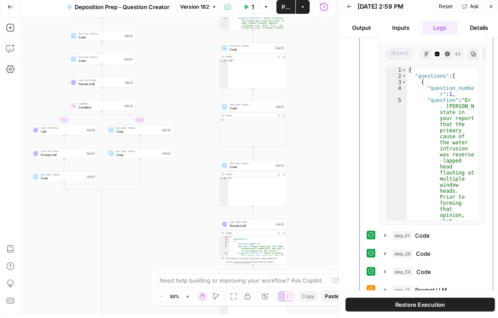
scroll to position [315, 0]
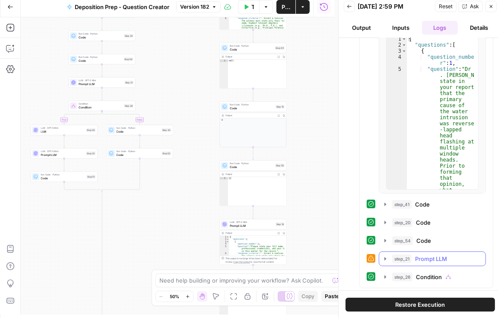
click at [386, 259] on icon "button" at bounding box center [385, 258] width 7 height 7
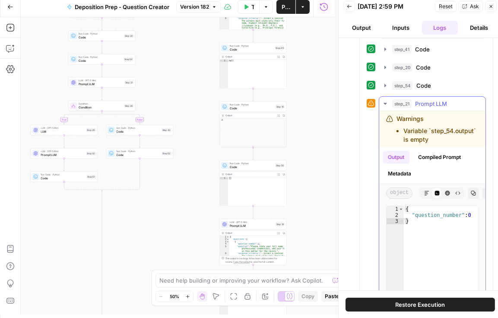
scroll to position [487, 0]
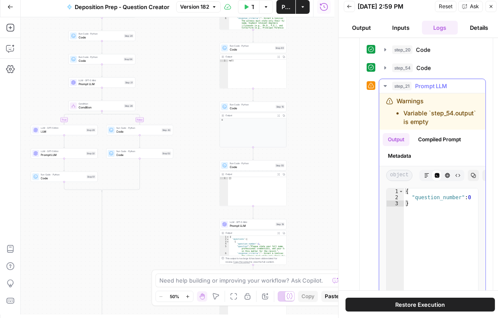
click at [427, 178] on icon "button" at bounding box center [426, 175] width 5 height 5
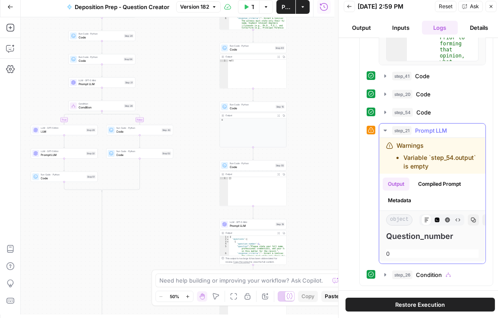
scroll to position [3, 0]
click at [97, 83] on span "Prompt LLM" at bounding box center [101, 84] width 44 height 4
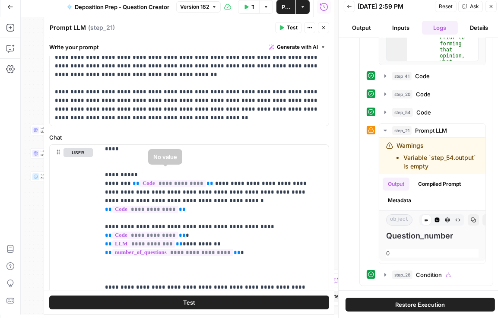
scroll to position [148, 0]
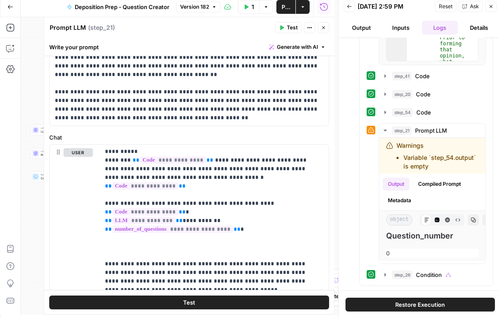
click at [325, 30] on button "Close" at bounding box center [323, 27] width 11 height 11
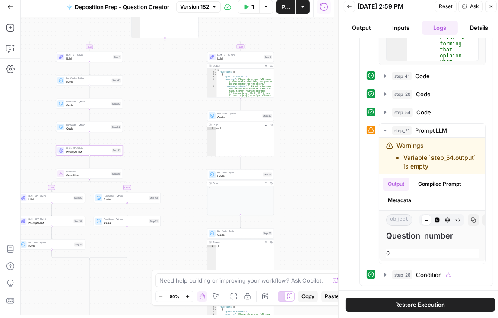
drag, startPoint x: 169, startPoint y: 89, endPoint x: 157, endPoint y: 157, distance: 69.0
click at [157, 157] on div "true false true false true false Workflow Set Inputs Inputs Condition Condition…" at bounding box center [178, 165] width 314 height 297
click at [87, 103] on span "Code" at bounding box center [88, 105] width 44 height 4
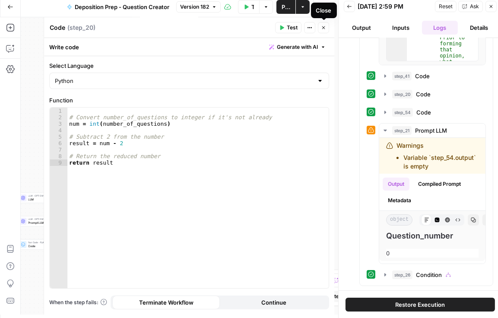
click at [325, 27] on icon "button" at bounding box center [323, 27] width 5 height 5
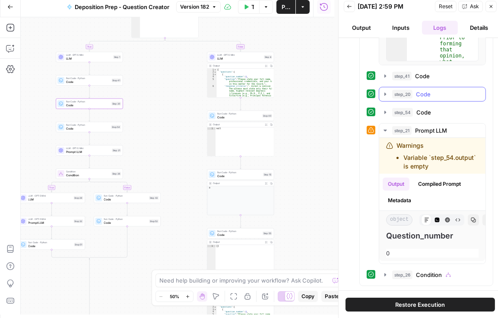
click at [386, 91] on icon "button" at bounding box center [385, 94] width 7 height 7
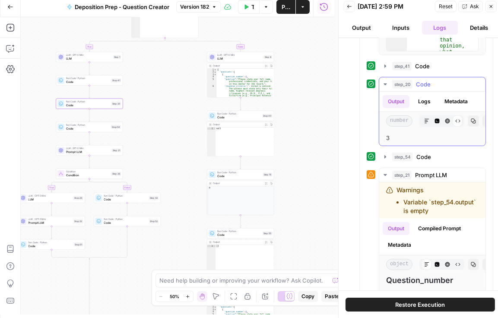
click at [386, 84] on icon "button" at bounding box center [385, 84] width 7 height 7
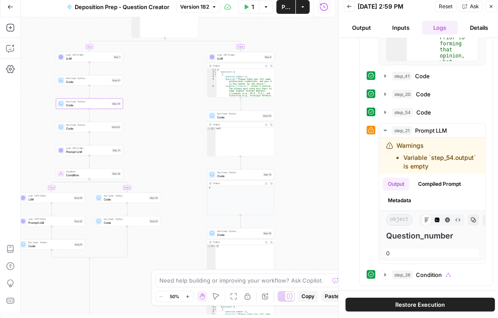
click at [75, 129] on span "Code" at bounding box center [88, 129] width 44 height 4
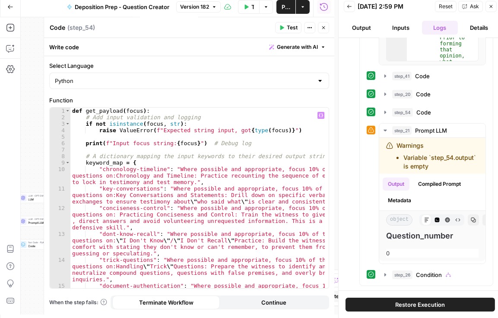
click at [43, 131] on div at bounding box center [44, 165] width 9 height 297
click at [491, 9] on button "Close" at bounding box center [491, 6] width 11 height 11
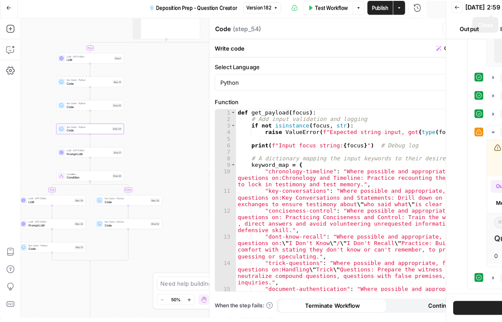
scroll to position [0, 0]
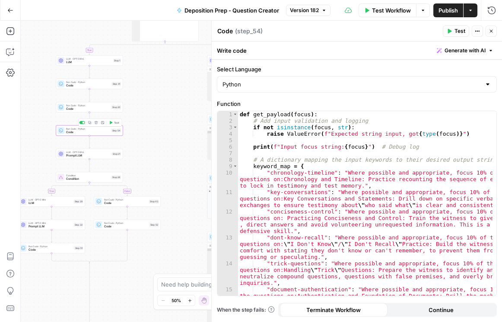
click at [71, 127] on span "Run Code · Python" at bounding box center [88, 128] width 44 height 3
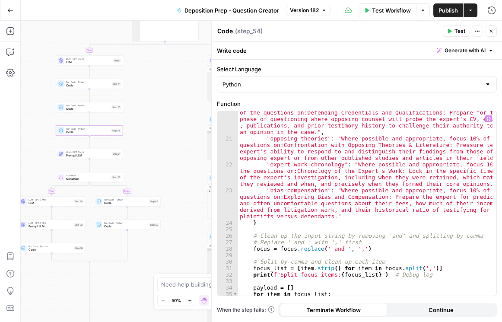
scroll to position [326, 0]
click at [74, 156] on span "Prompt LLM" at bounding box center [88, 155] width 44 height 4
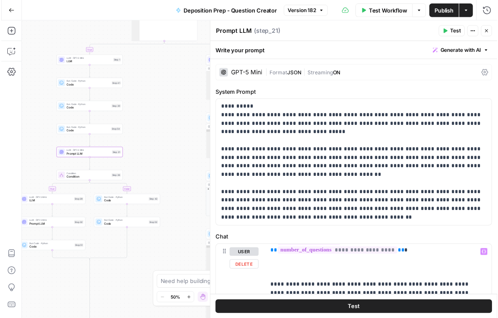
scroll to position [186, 0]
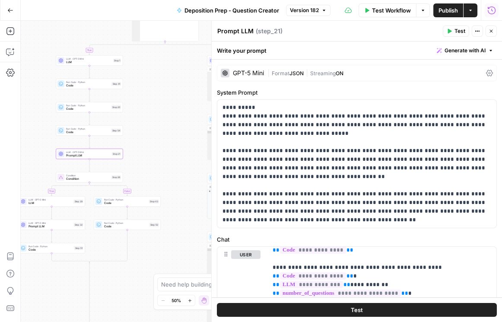
click at [488, 10] on icon "button" at bounding box center [492, 10] width 8 height 8
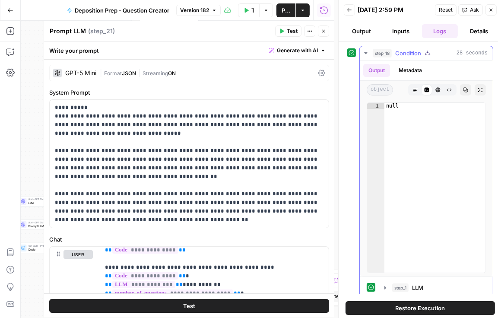
click at [368, 50] on icon "button" at bounding box center [366, 53] width 7 height 7
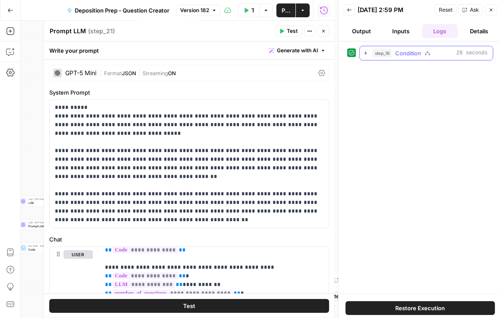
click at [368, 51] on icon "button" at bounding box center [366, 53] width 7 height 7
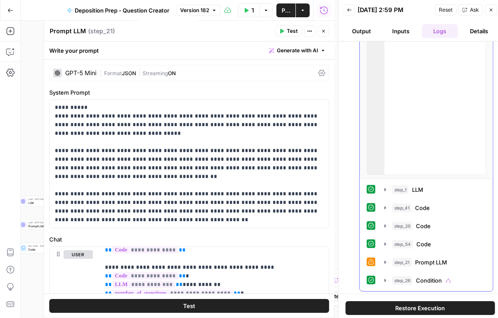
scroll to position [3, 0]
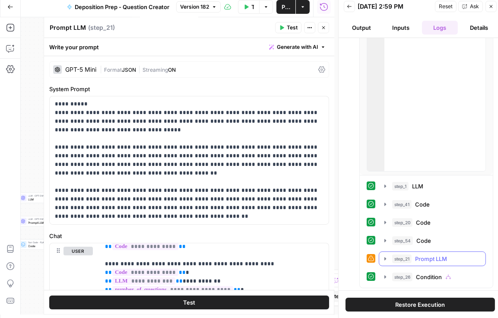
click at [385, 257] on icon "button" at bounding box center [386, 258] width 2 height 3
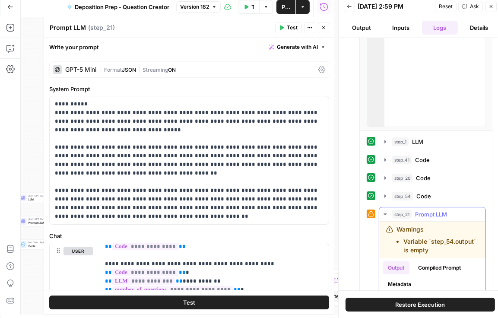
scroll to position [147, 0]
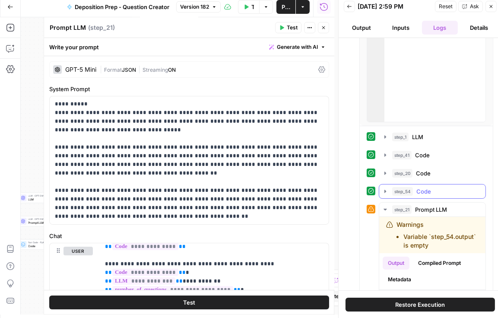
click at [385, 190] on icon "button" at bounding box center [386, 191] width 2 height 3
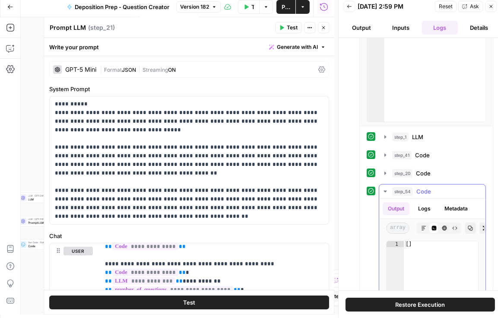
click at [385, 191] on icon "button" at bounding box center [385, 192] width 3 height 2
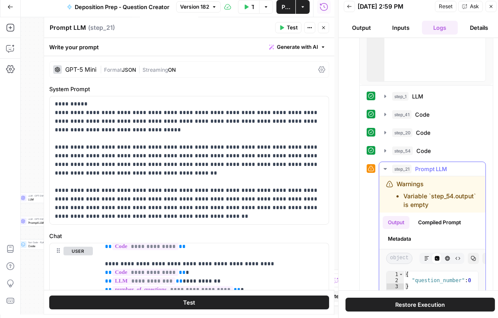
scroll to position [246, 0]
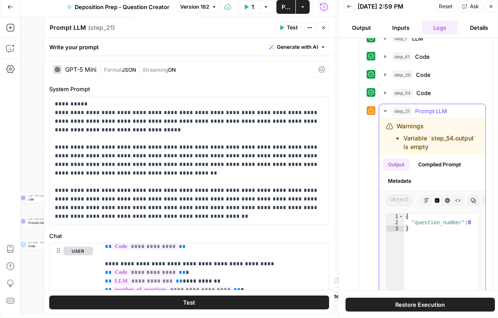
click at [401, 185] on button "Metadata" at bounding box center [400, 181] width 34 height 13
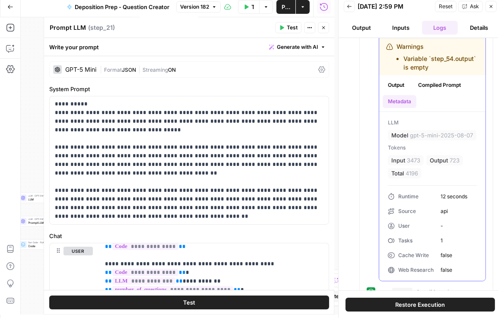
scroll to position [345, 0]
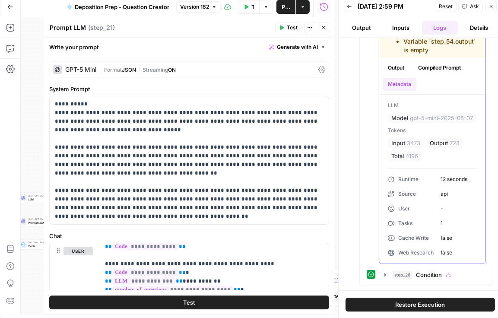
click at [443, 74] on button "Compiled Prompt" at bounding box center [439, 67] width 53 height 13
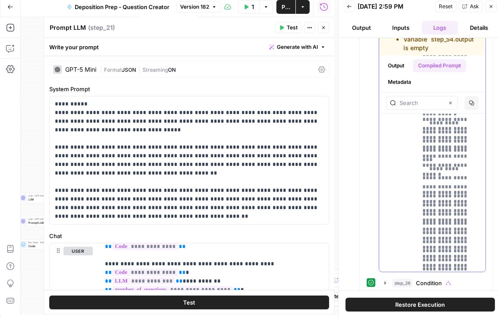
scroll to position [9525, 0]
click at [403, 72] on button "Output" at bounding box center [396, 65] width 27 height 13
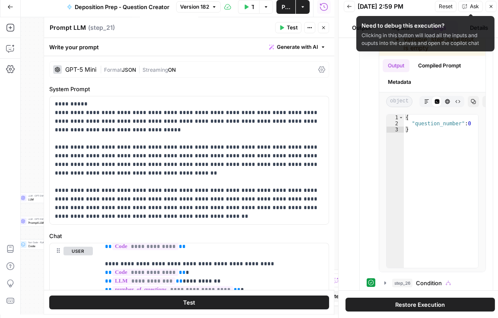
click at [490, 7] on icon "button" at bounding box center [491, 6] width 5 height 5
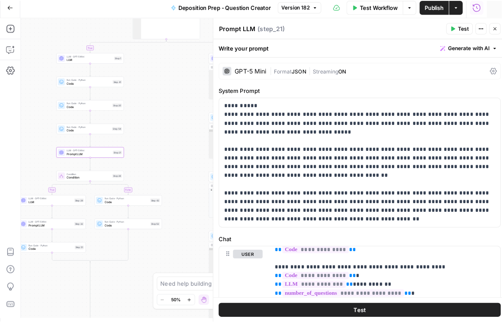
scroll to position [0, 0]
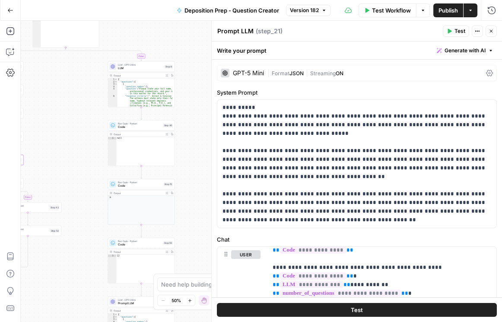
drag, startPoint x: 164, startPoint y: 147, endPoint x: 57, endPoint y: 155, distance: 107.0
click at [57, 155] on div "true false true false true false Workflow Set Inputs Inputs Condition Condition…" at bounding box center [261, 171] width 481 height 301
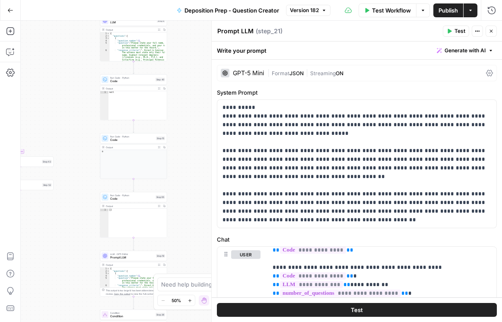
drag, startPoint x: 80, startPoint y: 179, endPoint x: 77, endPoint y: 85, distance: 94.2
click at [77, 85] on div "true false true false true false Workflow Set Inputs Inputs Condition Condition…" at bounding box center [261, 171] width 481 height 301
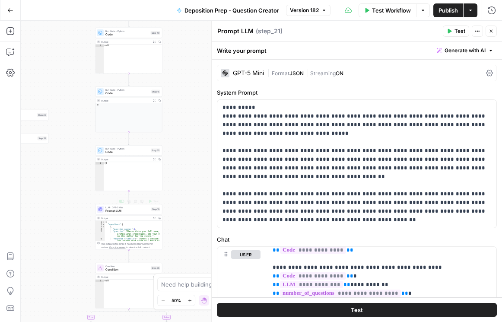
click at [115, 211] on span "Prompt LLM" at bounding box center [127, 211] width 44 height 4
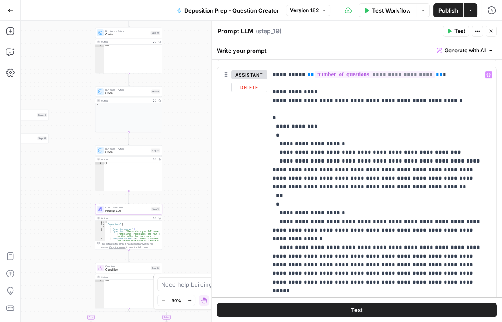
scroll to position [519, 0]
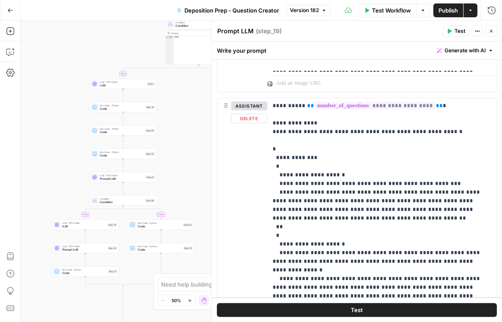
drag, startPoint x: 80, startPoint y: 171, endPoint x: 187, endPoint y: 247, distance: 130.8
click at [190, 249] on div "true false true false true false Workflow Set Inputs Inputs Condition Condition…" at bounding box center [261, 171] width 481 height 301
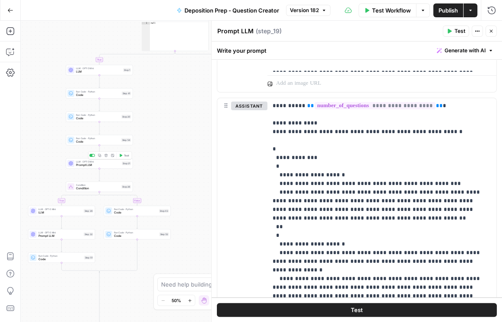
click at [86, 165] on span "Prompt LLM" at bounding box center [98, 165] width 44 height 4
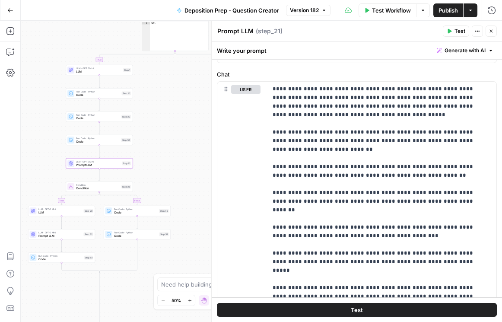
scroll to position [49, 0]
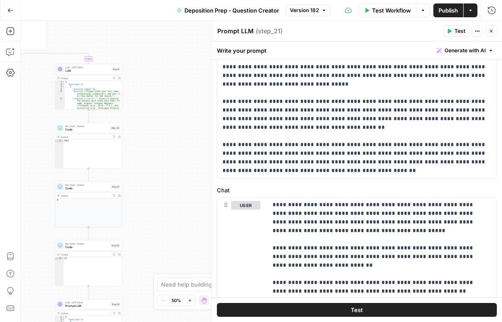
drag, startPoint x: 184, startPoint y: 162, endPoint x: 22, endPoint y: 161, distance: 162.5
click at [22, 161] on div "true false true false true false Workflow Set Inputs Inputs Condition Condition…" at bounding box center [261, 171] width 481 height 301
drag, startPoint x: 166, startPoint y: 222, endPoint x: 162, endPoint y: 191, distance: 31.0
click at [162, 191] on div "true false true false true false Workflow Set Inputs Inputs Condition Condition…" at bounding box center [261, 171] width 481 height 301
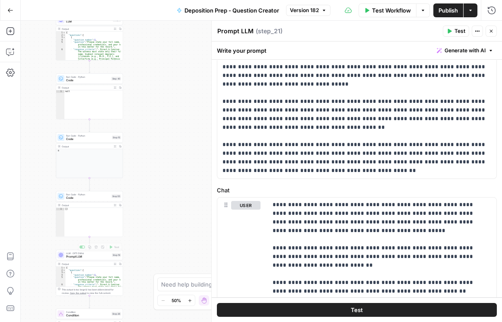
click at [79, 255] on span "Prompt LLM" at bounding box center [88, 257] width 44 height 4
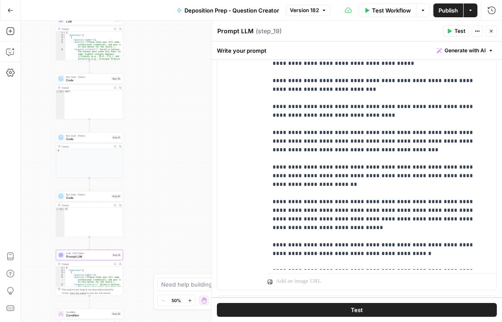
scroll to position [469, 0]
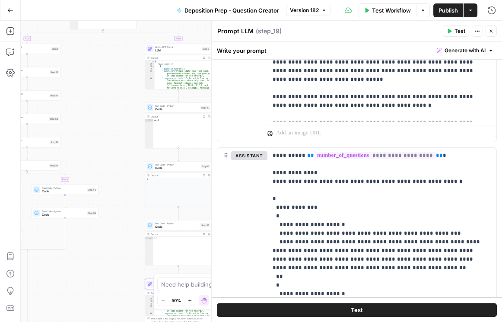
drag, startPoint x: 176, startPoint y: 201, endPoint x: 279, endPoint y: 237, distance: 109.1
click at [290, 240] on body "Rhetoric New Home Browse Your Data Usage Settings Recent Grids Brett Test Workf…" at bounding box center [251, 161] width 502 height 322
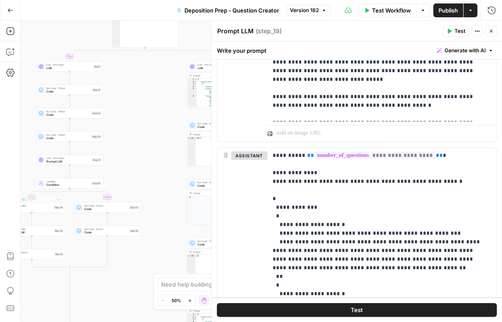
click at [178, 188] on div "true false true false true false Workflow Set Inputs Inputs Condition Condition…" at bounding box center [261, 171] width 481 height 301
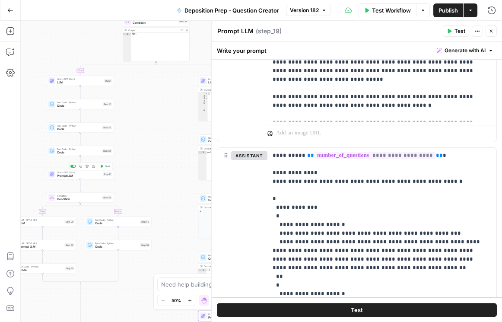
click at [76, 177] on span "Prompt LLM" at bounding box center [79, 176] width 44 height 4
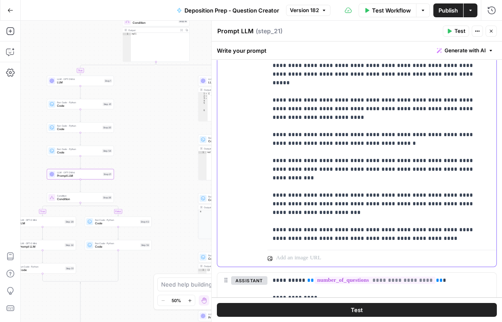
scroll to position [395, 0]
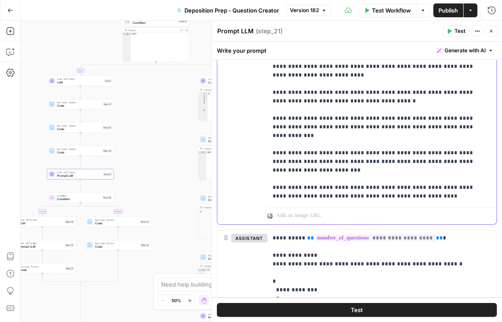
drag, startPoint x: 284, startPoint y: 161, endPoint x: 458, endPoint y: 194, distance: 176.9
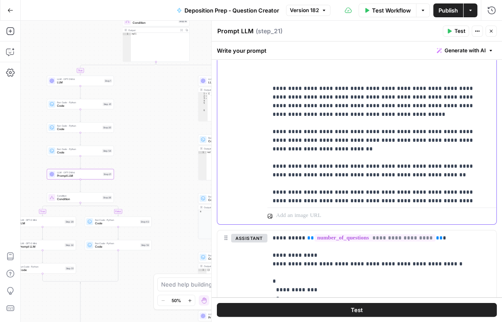
scroll to position [0, 0]
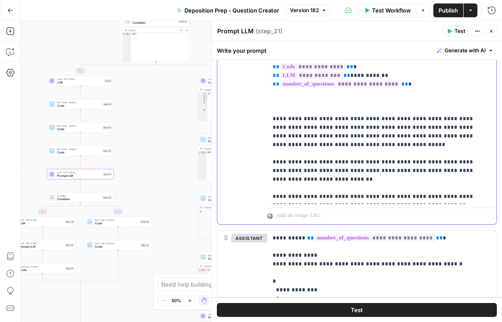
click at [299, 144] on p "**********" at bounding box center [378, 157] width 211 height 605
drag, startPoint x: 271, startPoint y: 152, endPoint x: 344, endPoint y: 162, distance: 73.4
click at [344, 162] on div "**********" at bounding box center [381, 28] width 226 height 352
click at [340, 163] on p "**********" at bounding box center [378, 157] width 211 height 605
drag, startPoint x: 333, startPoint y: 152, endPoint x: 347, endPoint y: 169, distance: 22.1
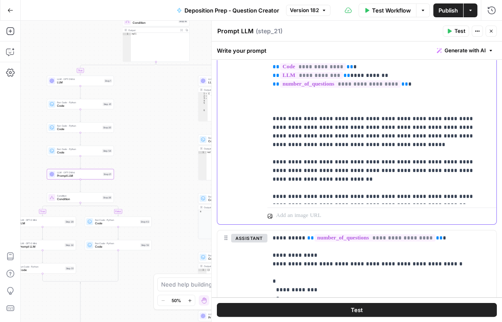
click at [347, 169] on p "**********" at bounding box center [378, 157] width 211 height 605
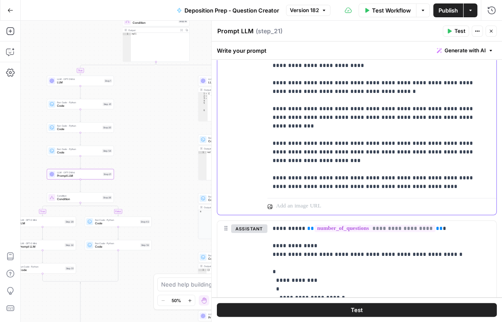
scroll to position [469, 0]
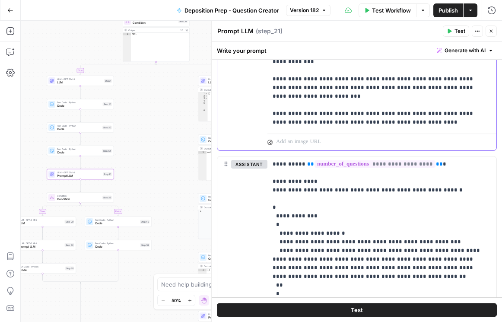
drag, startPoint x: 299, startPoint y: 135, endPoint x: 454, endPoint y: 122, distance: 156.1
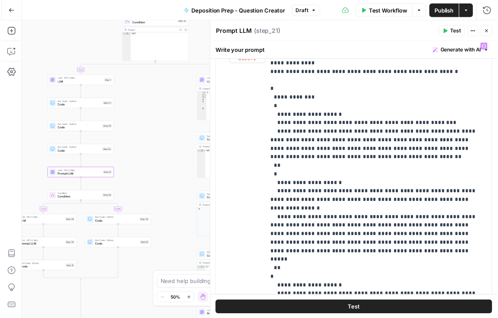
scroll to position [519, 0]
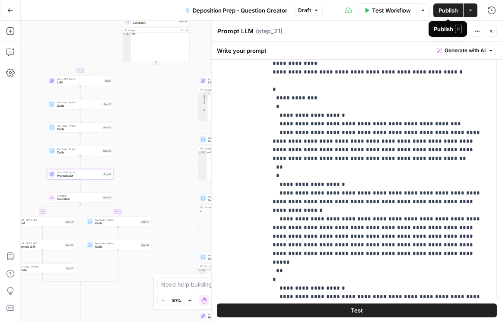
click at [454, 8] on span "Publish" at bounding box center [448, 10] width 19 height 9
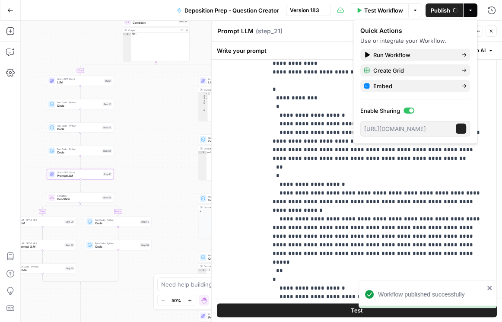
click at [397, 10] on span "Test Workflow" at bounding box center [383, 10] width 39 height 9
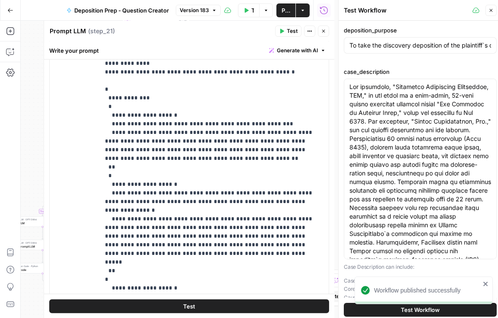
click at [492, 12] on icon "button" at bounding box center [491, 10] width 5 height 5
type input "To take the discovery deposition of the plaintiff`s designated building envelop…"
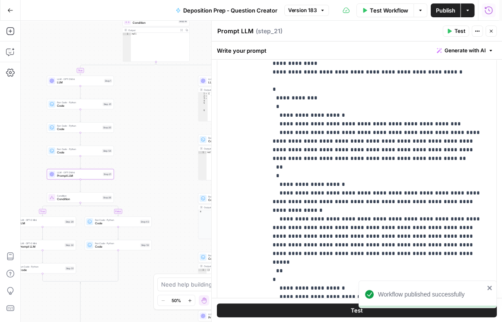
click at [487, 10] on icon "button" at bounding box center [488, 10] width 9 height 9
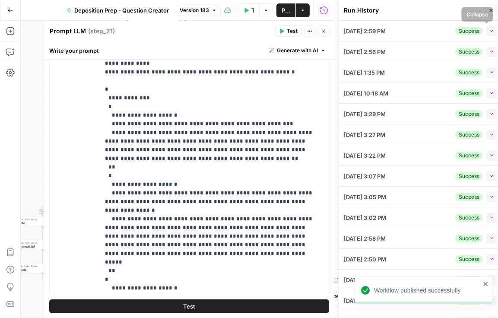
click at [490, 31] on icon "button" at bounding box center [492, 31] width 5 height 5
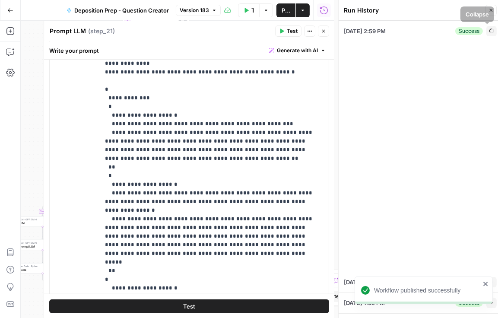
type input "To take the discovery deposition of the plaintiff`s designated building envelop…"
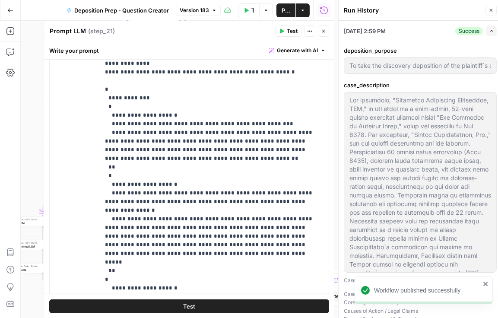
click at [485, 281] on icon "close" at bounding box center [486, 283] width 6 height 7
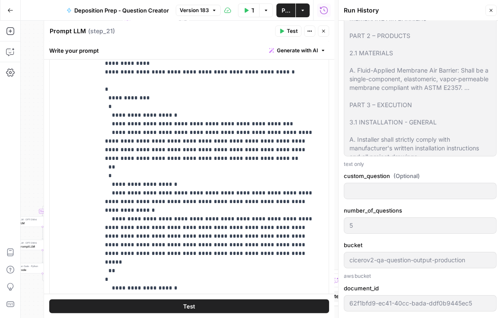
scroll to position [1087, 0]
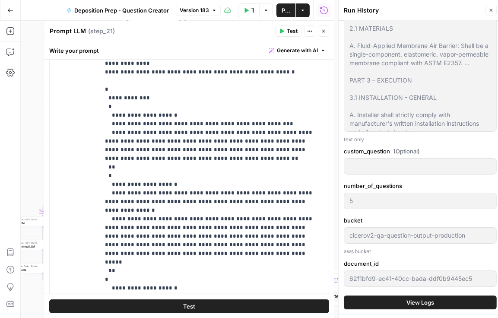
click at [421, 298] on span "View Logs" at bounding box center [421, 302] width 28 height 9
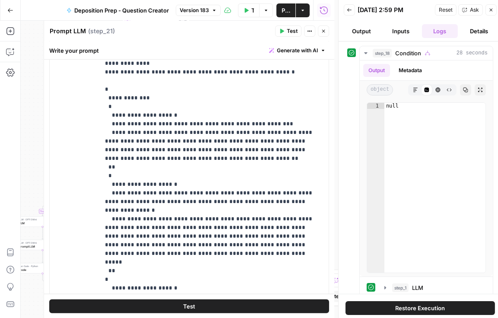
click at [422, 306] on span "Restore Execution" at bounding box center [421, 308] width 50 height 9
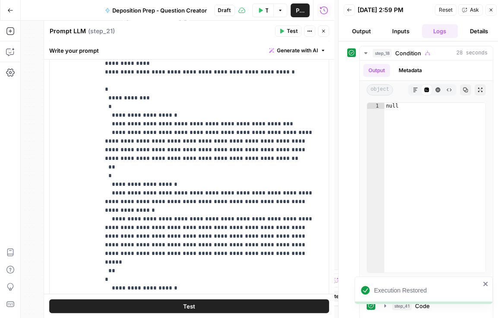
click at [451, 8] on span "Reset" at bounding box center [446, 10] width 14 height 8
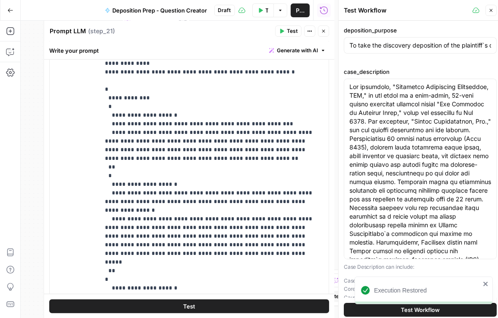
click at [423, 309] on body "Execution Restored Rhetoric New Home Browse Your Data Usage Settings Recent Gri…" at bounding box center [249, 159] width 498 height 318
click at [357, 312] on button "Test Workflow" at bounding box center [420, 310] width 153 height 14
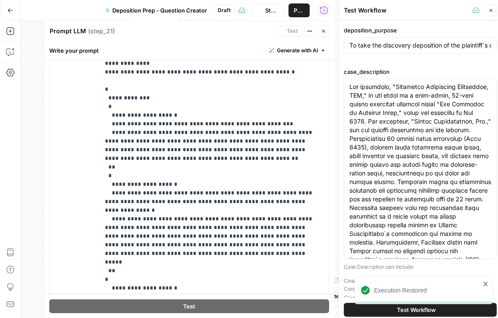
type input "To take the discovery deposition of the plaintiff`s designated building envelop…"
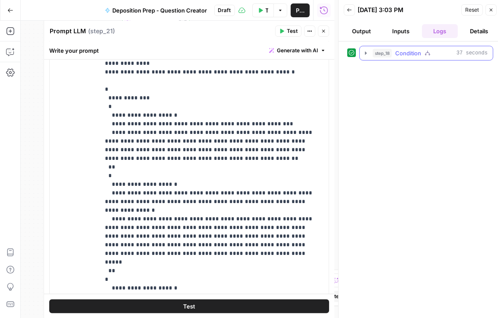
click at [365, 51] on icon "button" at bounding box center [366, 53] width 7 height 7
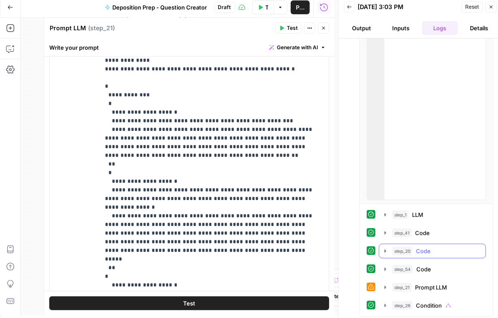
scroll to position [3, 0]
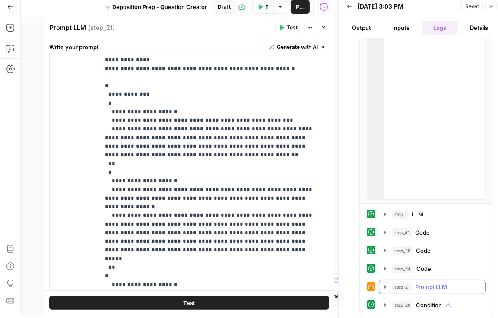
click at [383, 286] on icon "button" at bounding box center [385, 287] width 7 height 7
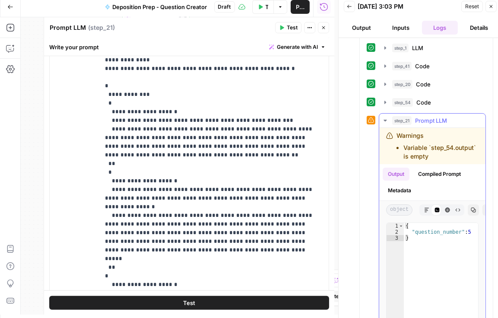
scroll to position [243, 0]
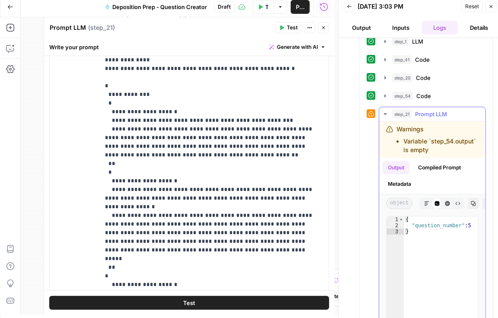
click at [425, 206] on icon "button" at bounding box center [427, 203] width 4 height 4
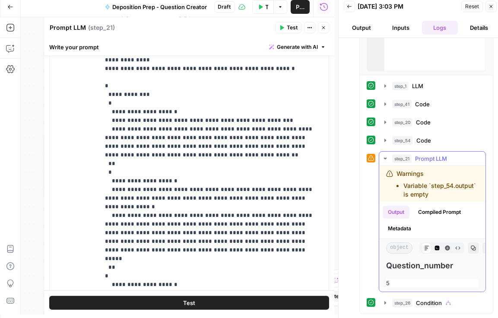
scroll to position [2, 0]
click at [434, 208] on button "Compiled Prompt" at bounding box center [439, 212] width 53 height 13
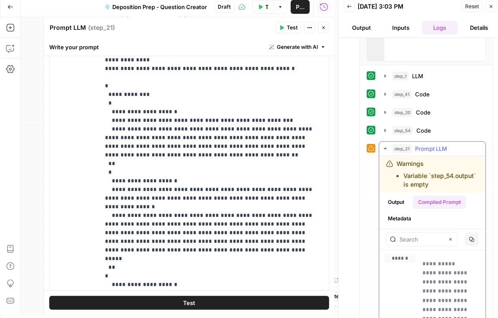
click at [409, 221] on button "Metadata" at bounding box center [400, 218] width 34 height 13
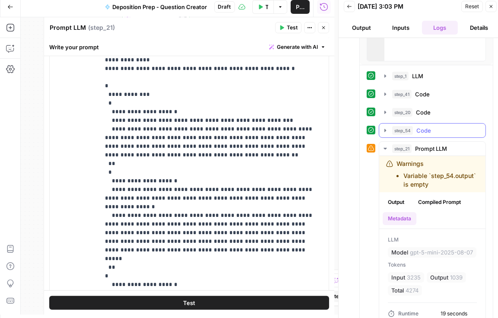
click at [381, 130] on button "step_54 Code 100 ms / 1 tasks" at bounding box center [432, 131] width 106 height 14
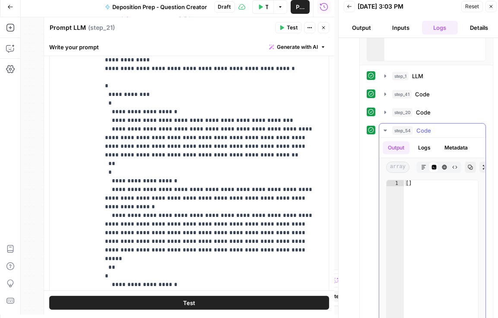
click at [421, 149] on button "Logs" at bounding box center [424, 147] width 23 height 13
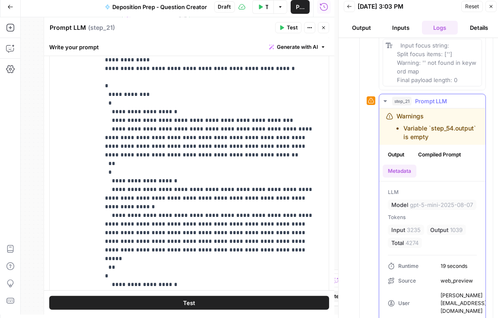
scroll to position [307, 0]
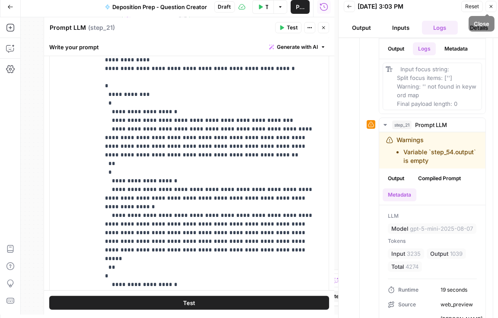
click at [489, 7] on icon "button" at bounding box center [491, 6] width 5 height 5
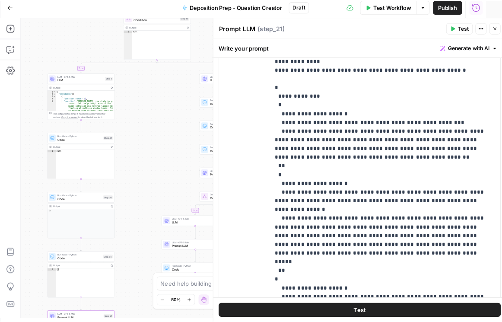
scroll to position [0, 0]
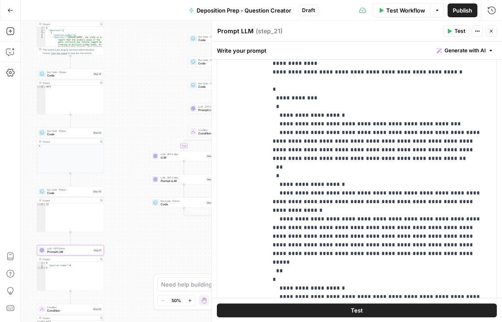
drag, startPoint x: 178, startPoint y: 147, endPoint x: 158, endPoint y: 108, distance: 43.5
click at [170, 76] on div "true false true false true false Workflow Set Inputs Inputs Condition Condition…" at bounding box center [261, 171] width 481 height 301
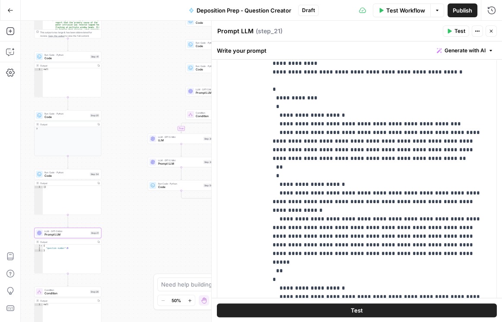
drag, startPoint x: 124, startPoint y: 239, endPoint x: 121, endPoint y: 233, distance: 6.4
click at [121, 233] on div "true false true false true false Workflow Set Inputs Inputs Condition Condition…" at bounding box center [261, 171] width 481 height 301
click at [70, 235] on span "Prompt LLM" at bounding box center [67, 235] width 44 height 4
click at [496, 31] on button "Close" at bounding box center [491, 30] width 11 height 11
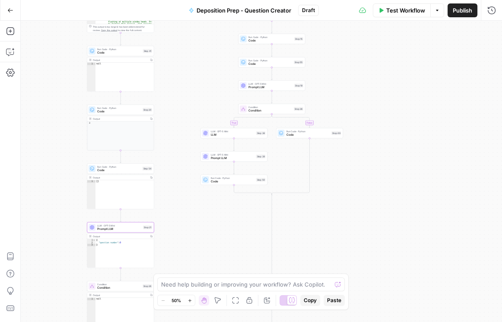
drag, startPoint x: 170, startPoint y: 227, endPoint x: 234, endPoint y: 226, distance: 64.4
click at [237, 225] on div "true false true false true false Workflow Set Inputs Inputs Condition Condition…" at bounding box center [261, 171] width 481 height 301
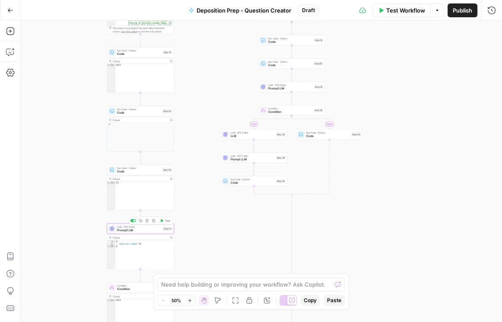
click at [137, 230] on span "Prompt LLM" at bounding box center [139, 230] width 44 height 4
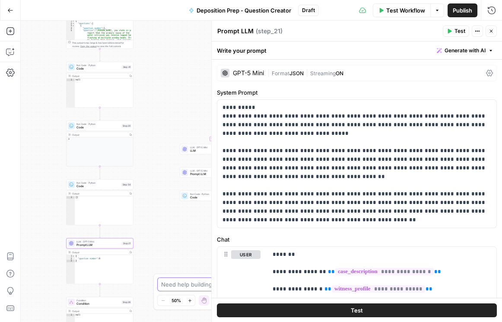
drag, startPoint x: 173, startPoint y: 257, endPoint x: 126, endPoint y: 214, distance: 63.3
click at [126, 214] on div "true false true false true false Workflow Set Inputs Inputs Condition Condition…" at bounding box center [261, 171] width 481 height 301
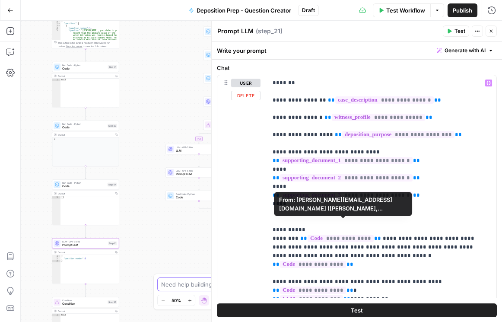
scroll to position [173, 0]
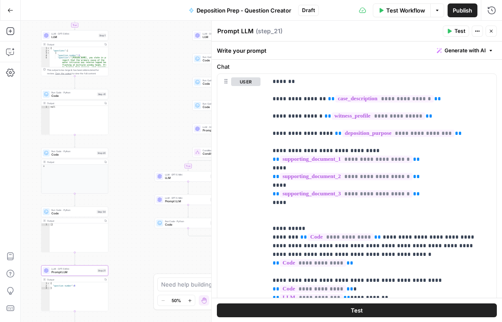
drag, startPoint x: 165, startPoint y: 238, endPoint x: 156, endPoint y: 260, distance: 24.2
click at [156, 260] on div "true false true false true false Workflow Set Inputs Inputs Condition Condition…" at bounding box center [261, 171] width 481 height 301
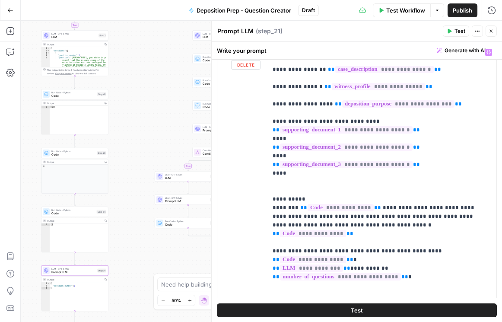
scroll to position [198, 0]
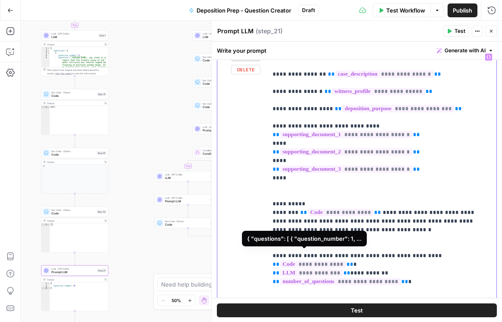
click at [314, 269] on span "**********" at bounding box center [311, 272] width 63 height 7
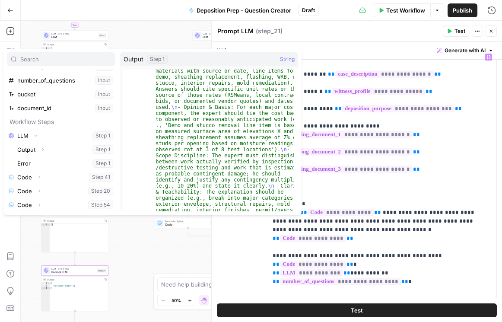
scroll to position [519, 0]
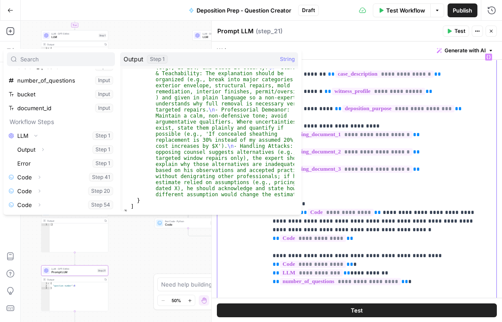
click at [419, 268] on p "**********" at bounding box center [380, 191] width 215 height 277
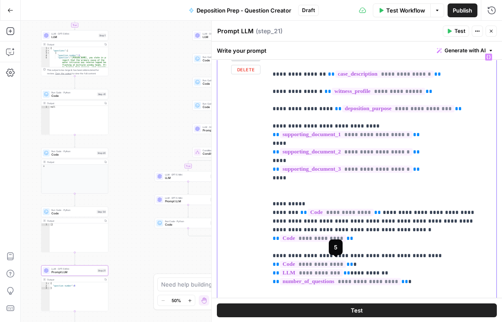
click at [366, 278] on span "**********" at bounding box center [340, 281] width 121 height 7
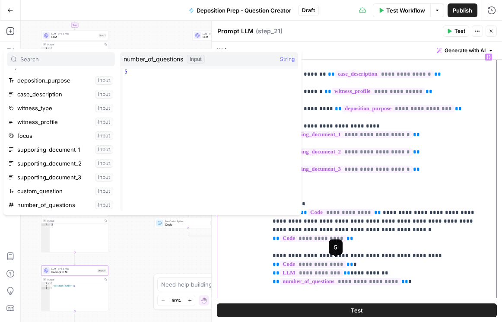
click at [432, 269] on p "**********" at bounding box center [380, 191] width 215 height 277
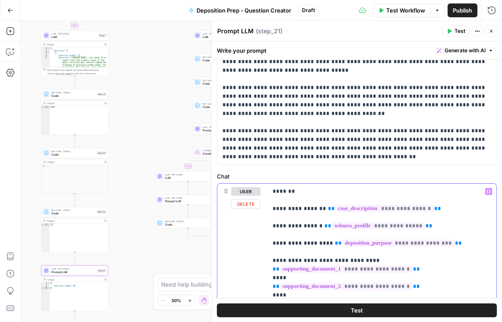
scroll to position [0, 0]
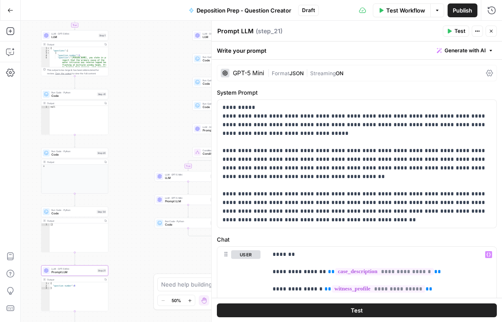
click at [486, 71] on icon at bounding box center [489, 73] width 7 height 7
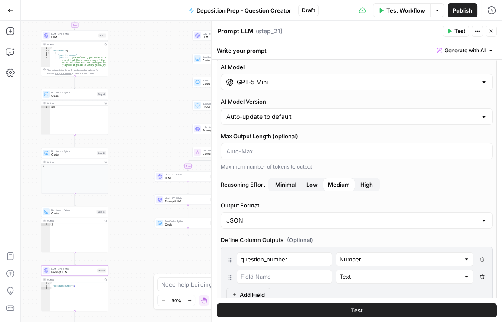
scroll to position [25, 0]
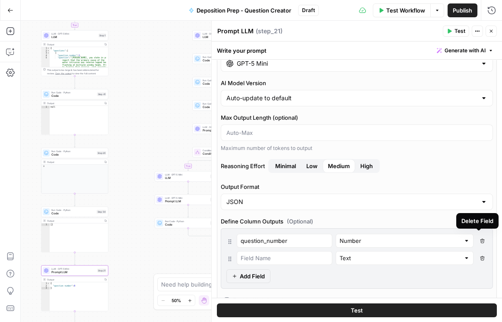
click at [481, 240] on icon "button" at bounding box center [482, 241] width 5 height 5
type input "Text"
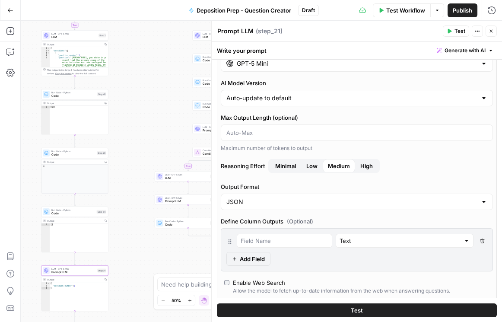
click at [481, 240] on icon "button" at bounding box center [482, 241] width 5 height 5
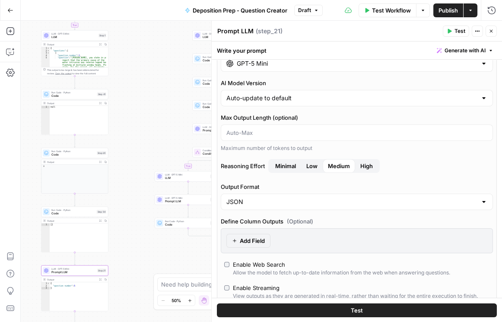
click at [312, 165] on span "Low" at bounding box center [311, 166] width 11 height 9
click at [456, 13] on span "Publish" at bounding box center [448, 10] width 19 height 9
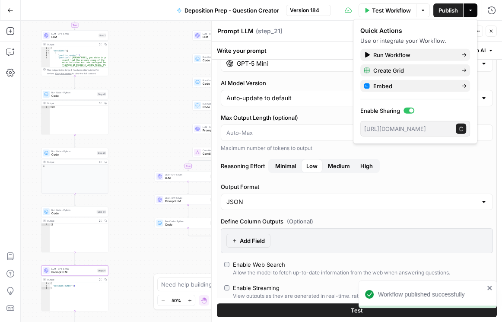
click at [490, 31] on icon "button" at bounding box center [491, 31] width 5 height 5
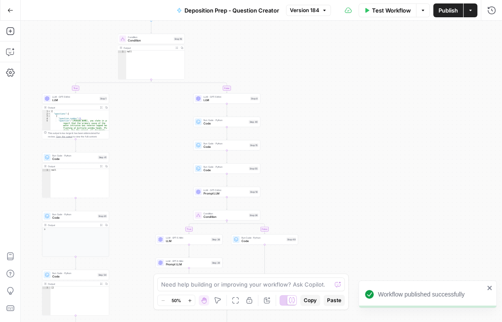
drag, startPoint x: 143, startPoint y: 99, endPoint x: 138, endPoint y: 152, distance: 53.8
click at [143, 160] on div "true false true false true false Workflow Set Inputs Inputs Condition Condition…" at bounding box center [261, 171] width 481 height 301
click at [79, 97] on span "LLM" at bounding box center [74, 99] width 45 height 4
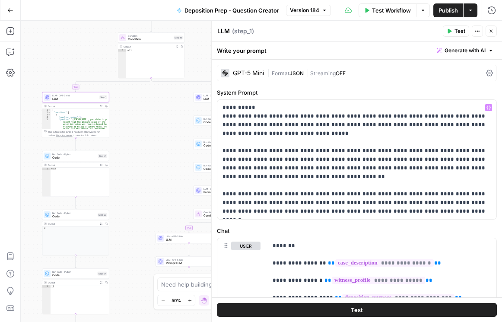
click at [487, 73] on icon at bounding box center [489, 73] width 7 height 6
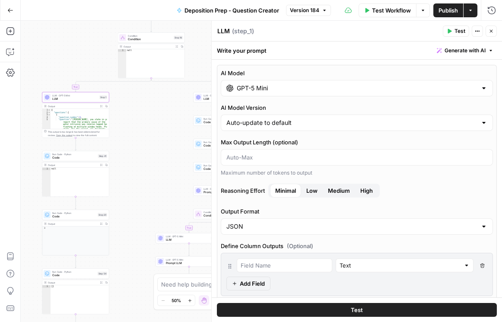
click at [482, 264] on button "Delete Field" at bounding box center [482, 265] width 10 height 14
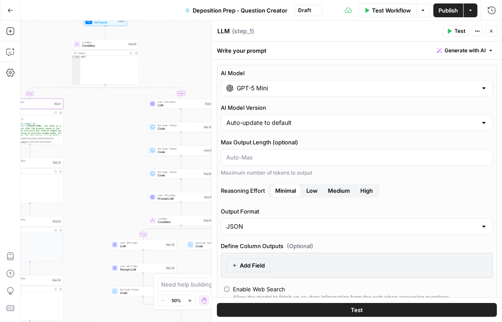
drag, startPoint x: 132, startPoint y: 156, endPoint x: 96, endPoint y: 155, distance: 36.3
click at [83, 164] on div "true false true false true false Workflow Set Inputs Inputs Condition Condition…" at bounding box center [261, 171] width 481 height 301
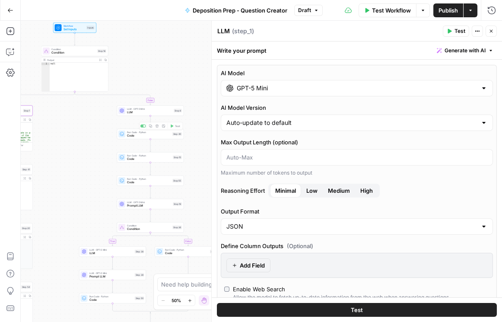
click at [143, 111] on span "LLM" at bounding box center [149, 112] width 45 height 4
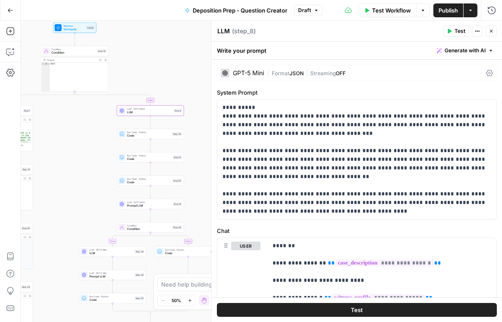
click at [480, 73] on div "GPT-5 Mini | Format JSON | Streaming OFF" at bounding box center [357, 73] width 280 height 16
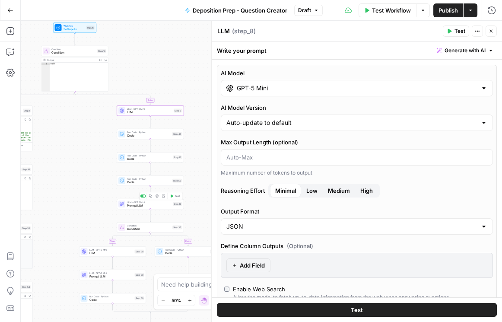
click at [147, 205] on span "Prompt LLM" at bounding box center [149, 206] width 44 height 4
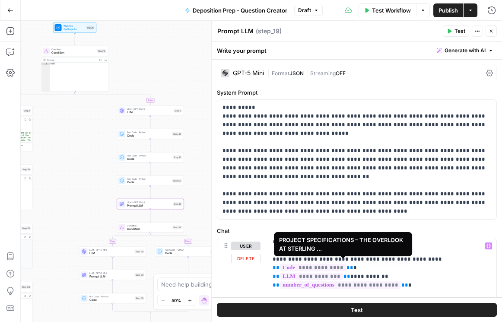
scroll to position [208, 0]
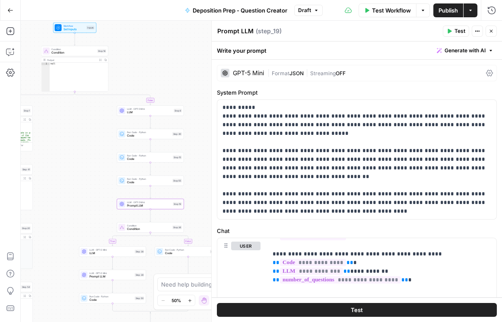
click at [486, 70] on icon at bounding box center [489, 73] width 7 height 6
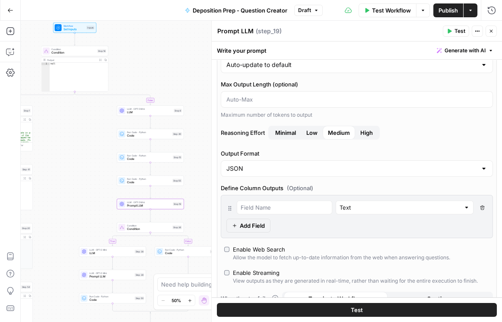
scroll to position [74, 0]
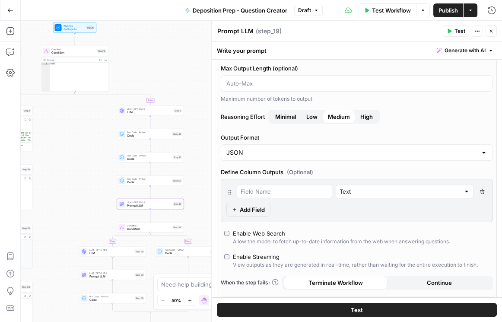
click at [480, 189] on icon "button" at bounding box center [482, 191] width 4 height 4
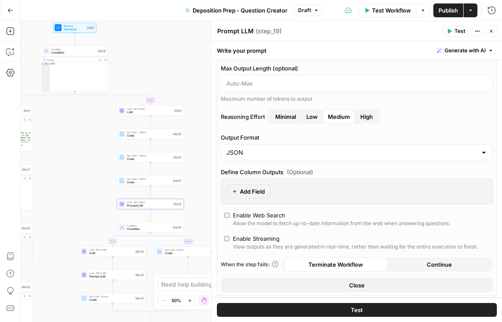
click at [449, 9] on span "Publish" at bounding box center [448, 10] width 19 height 9
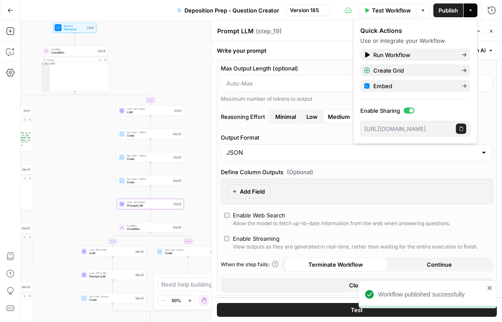
click at [491, 31] on icon "button" at bounding box center [491, 31] width 5 height 5
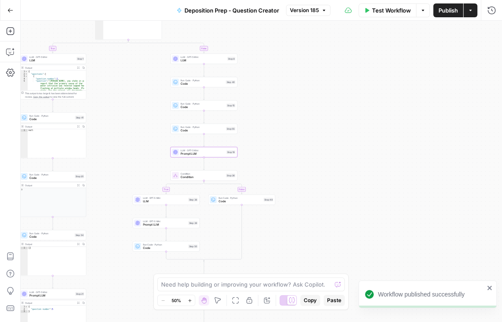
drag, startPoint x: 284, startPoint y: 198, endPoint x: 350, endPoint y: 125, distance: 98.8
click at [350, 124] on div "true false true false true false Workflow Set Inputs Inputs Condition Condition…" at bounding box center [261, 171] width 481 height 301
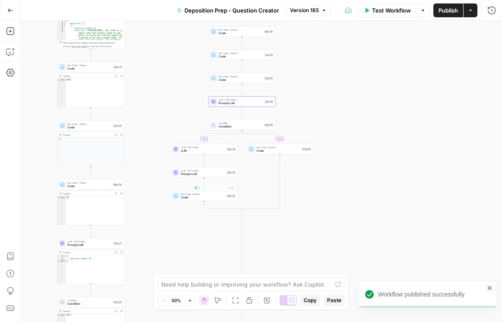
click at [197, 173] on span "Prompt LLM" at bounding box center [203, 174] width 44 height 4
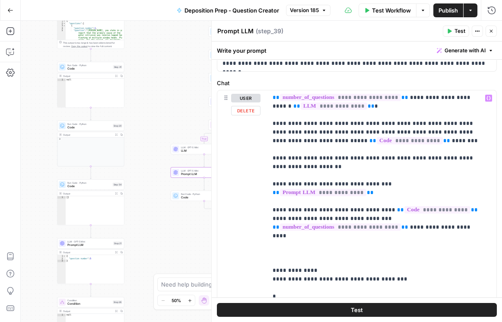
scroll to position [222, 0]
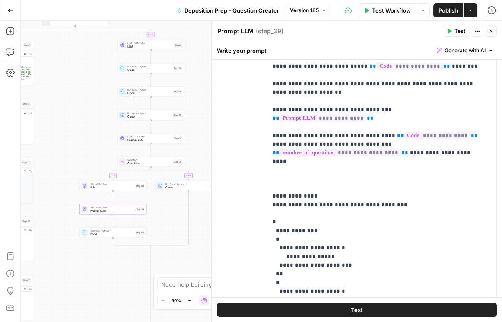
drag, startPoint x: 144, startPoint y: 115, endPoint x: 75, endPoint y: 148, distance: 76.5
click at [73, 150] on div "true false true false true false Workflow Set Inputs Inputs Condition Condition…" at bounding box center [261, 171] width 481 height 301
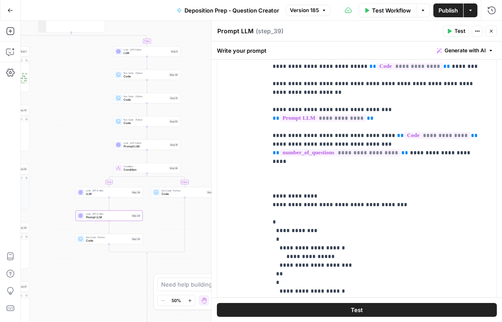
click at [131, 147] on span "Prompt LLM" at bounding box center [146, 146] width 44 height 4
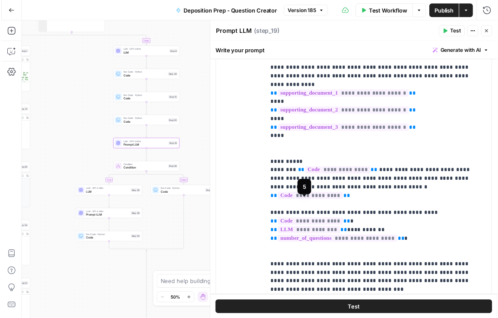
scroll to position [148, 0]
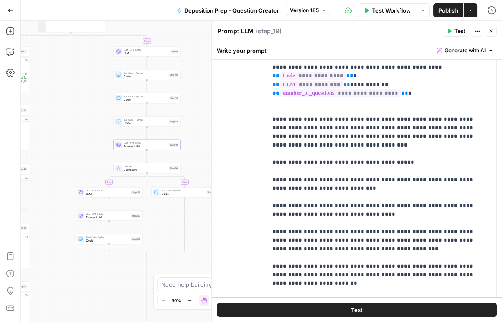
click at [494, 34] on button "Close" at bounding box center [491, 30] width 11 height 11
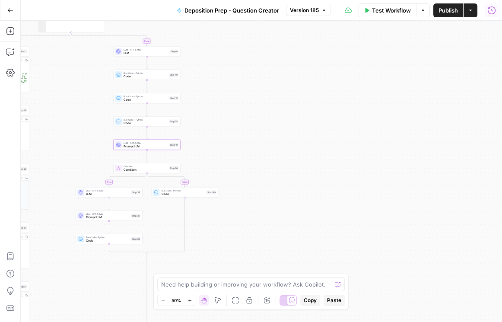
click at [494, 11] on icon "button" at bounding box center [491, 10] width 9 height 9
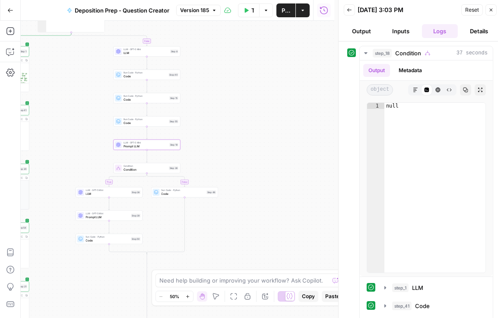
click at [350, 13] on button "Back" at bounding box center [349, 9] width 11 height 11
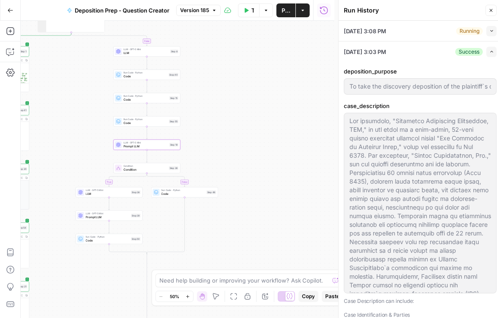
click at [493, 31] on button "Collapse" at bounding box center [492, 31] width 10 height 10
type input "To take the discovery deposition of the plaintiff`s designated building envelop…"
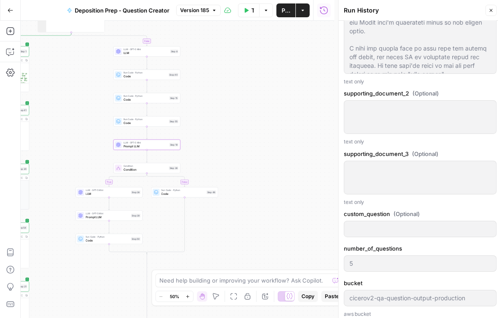
scroll to position [864, 0]
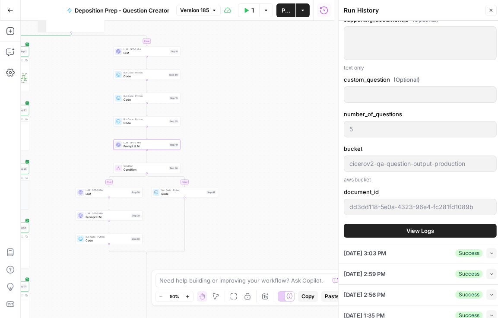
type input "To take the discovery deposition of the plaintiff`s designated building envelop…"
click at [417, 226] on span "View Logs" at bounding box center [421, 230] width 28 height 9
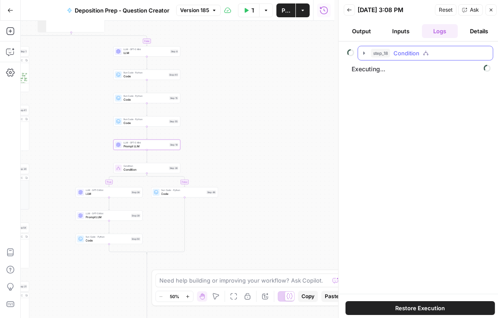
click at [364, 52] on icon "button" at bounding box center [364, 52] width 2 height 3
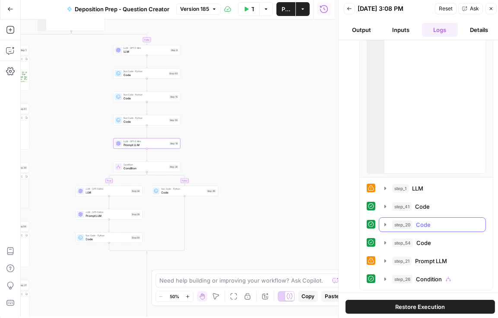
scroll to position [3, 0]
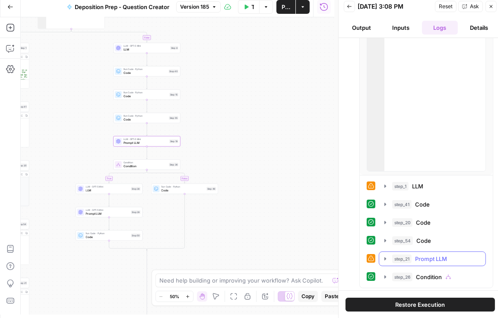
click at [382, 256] on button "step_21 Prompt LLM 33 seconds / 2 tasks" at bounding box center [432, 259] width 106 height 14
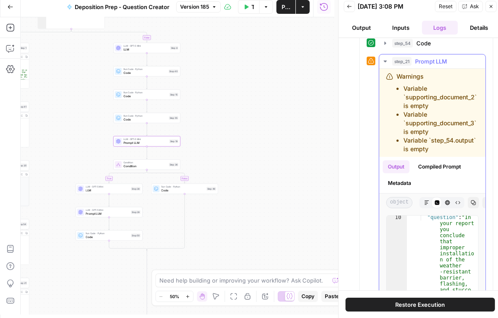
scroll to position [1081, 0]
click at [490, 6] on icon "button" at bounding box center [491, 6] width 5 height 5
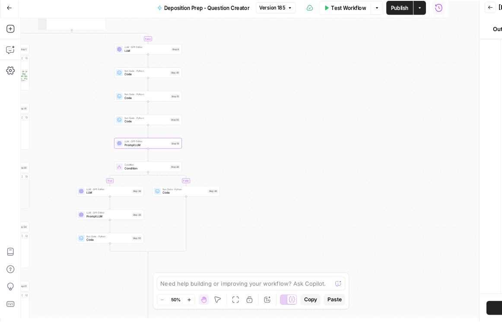
scroll to position [0, 0]
